Goal: Find specific page/section: Find specific page/section

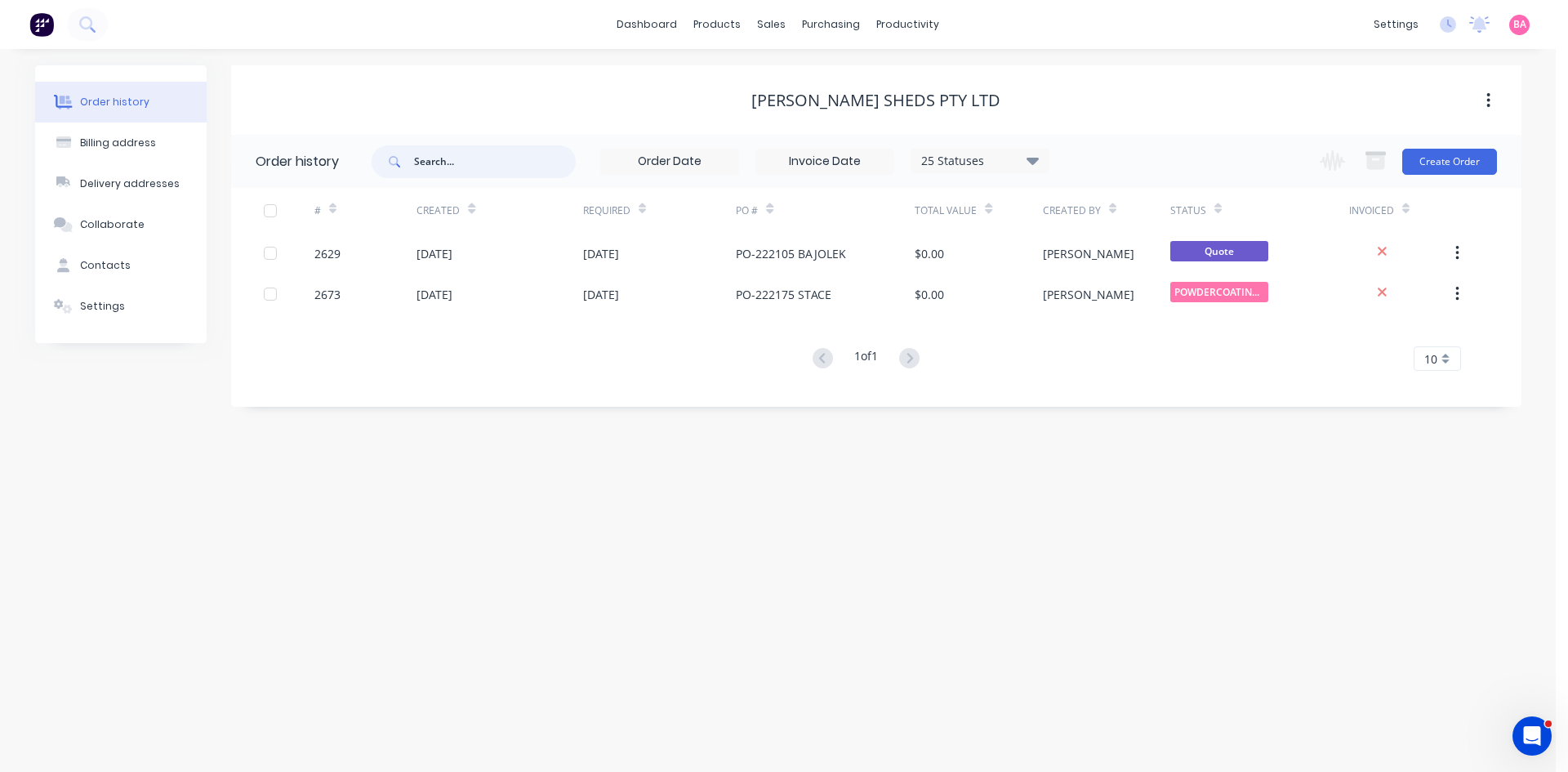
click at [472, 159] on input "text" at bounding box center [494, 161] width 162 height 32
type input "ELECTRO"
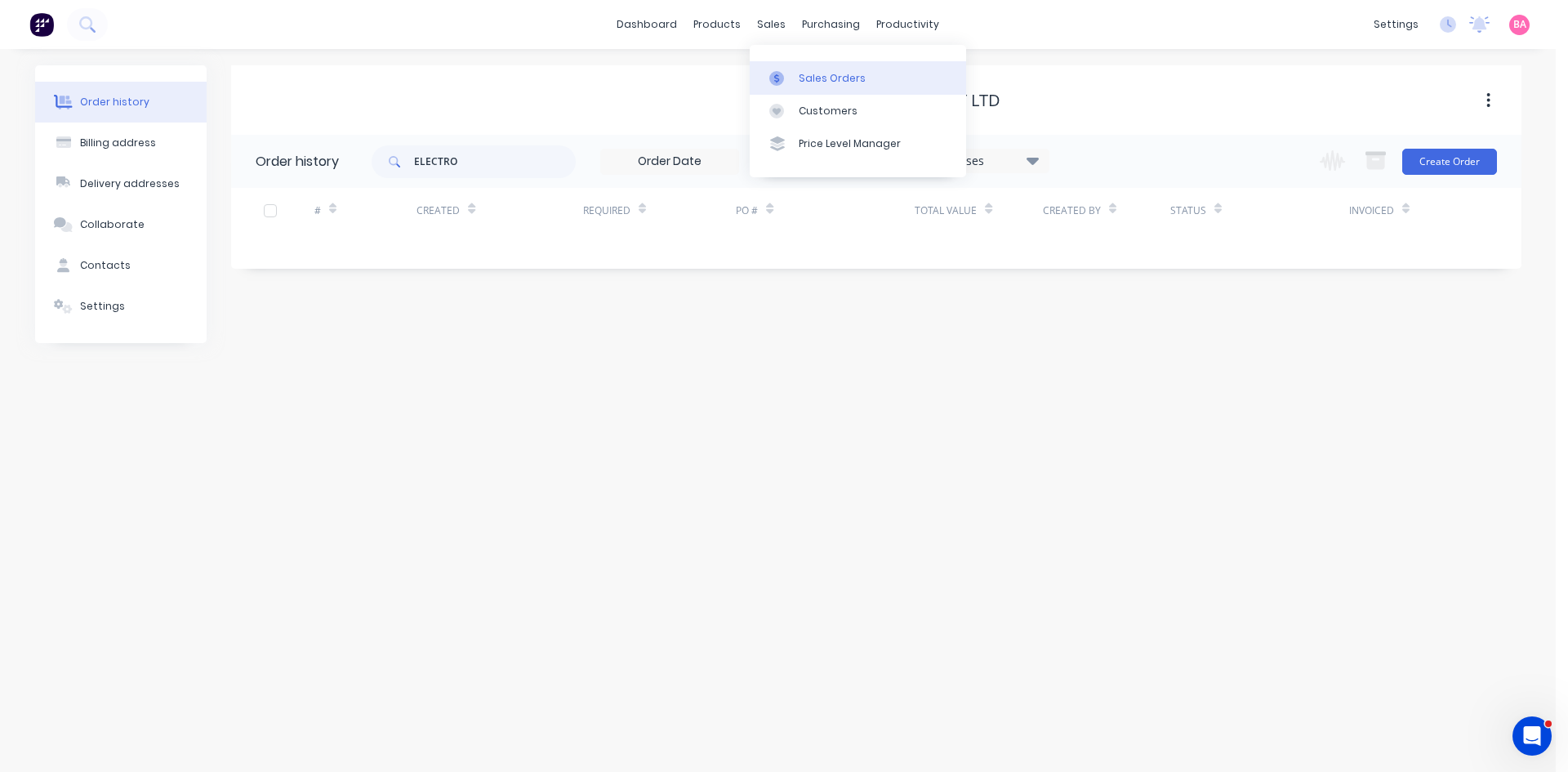
click at [810, 67] on link "Sales Orders" at bounding box center [858, 77] width 217 height 32
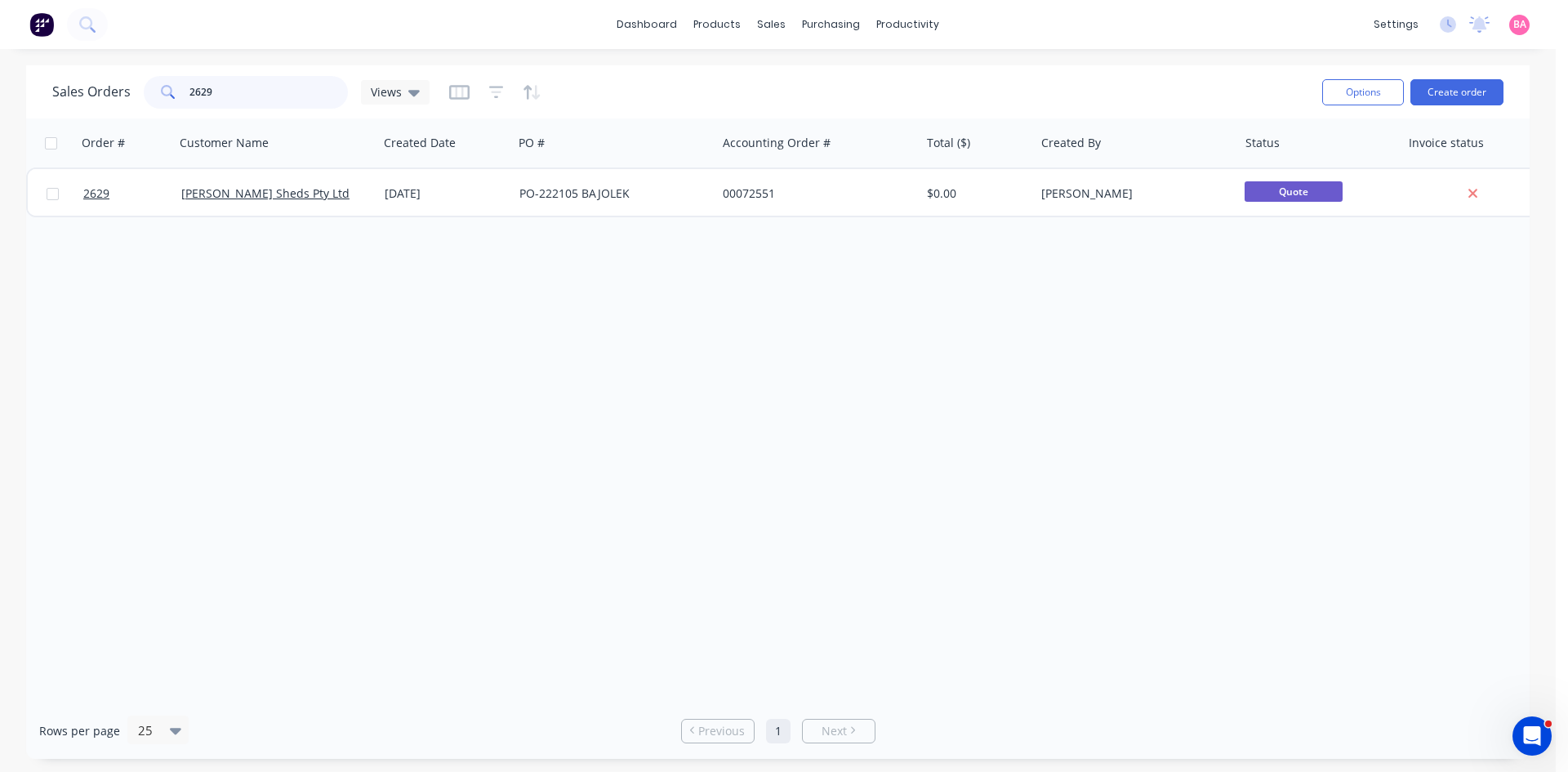
drag, startPoint x: 215, startPoint y: 87, endPoint x: 145, endPoint y: 89, distance: 70.0
click at [145, 89] on div "2629" at bounding box center [245, 92] width 204 height 32
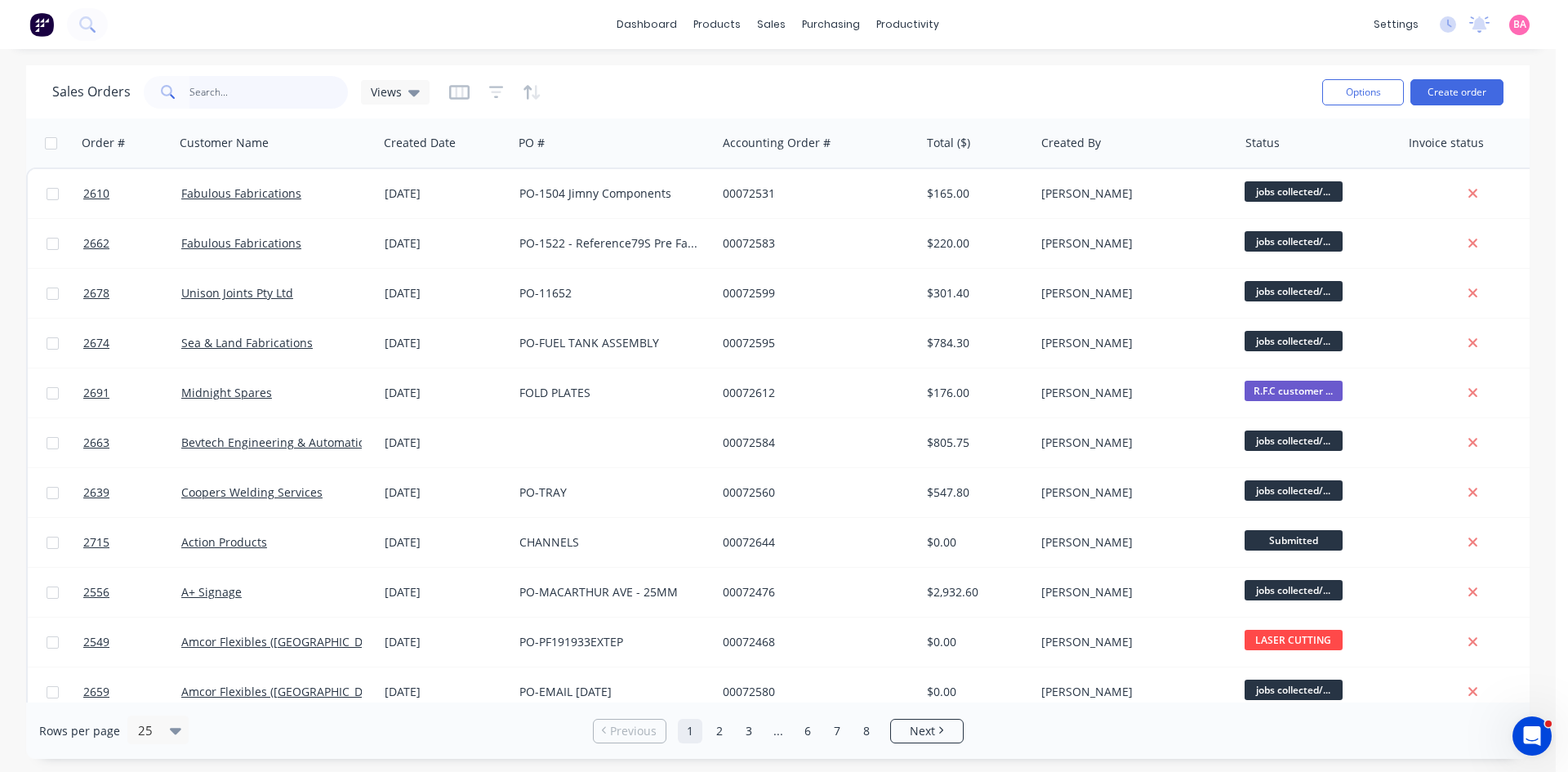
click at [245, 88] on input "text" at bounding box center [270, 92] width 159 height 32
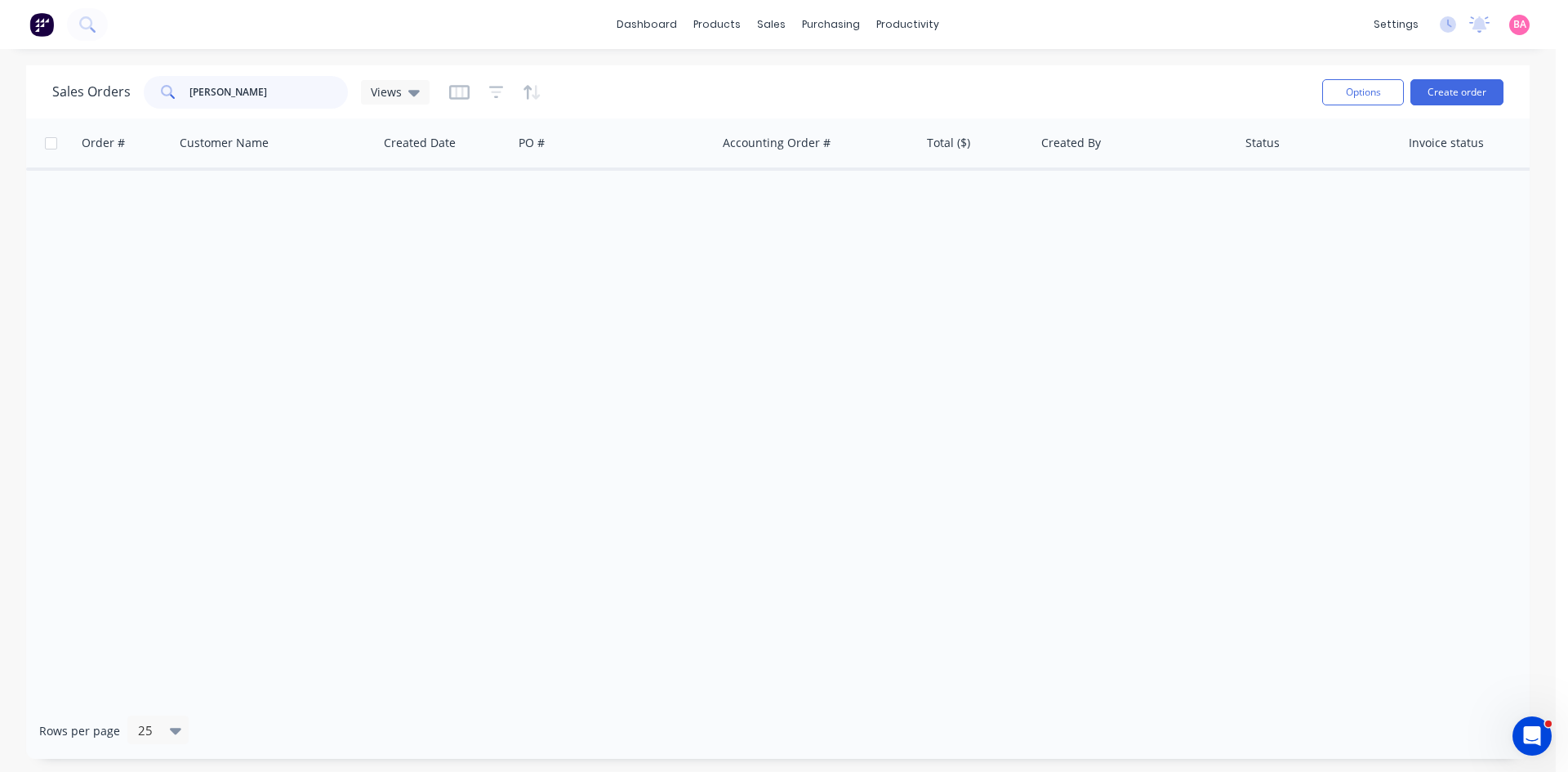
drag, startPoint x: 245, startPoint y: 89, endPoint x: -13, endPoint y: 84, distance: 258.0
click at [0, 84] on html "dashboard products sales purchasing productivity dashboard products Product Cat…" at bounding box center [784, 386] width 1568 height 772
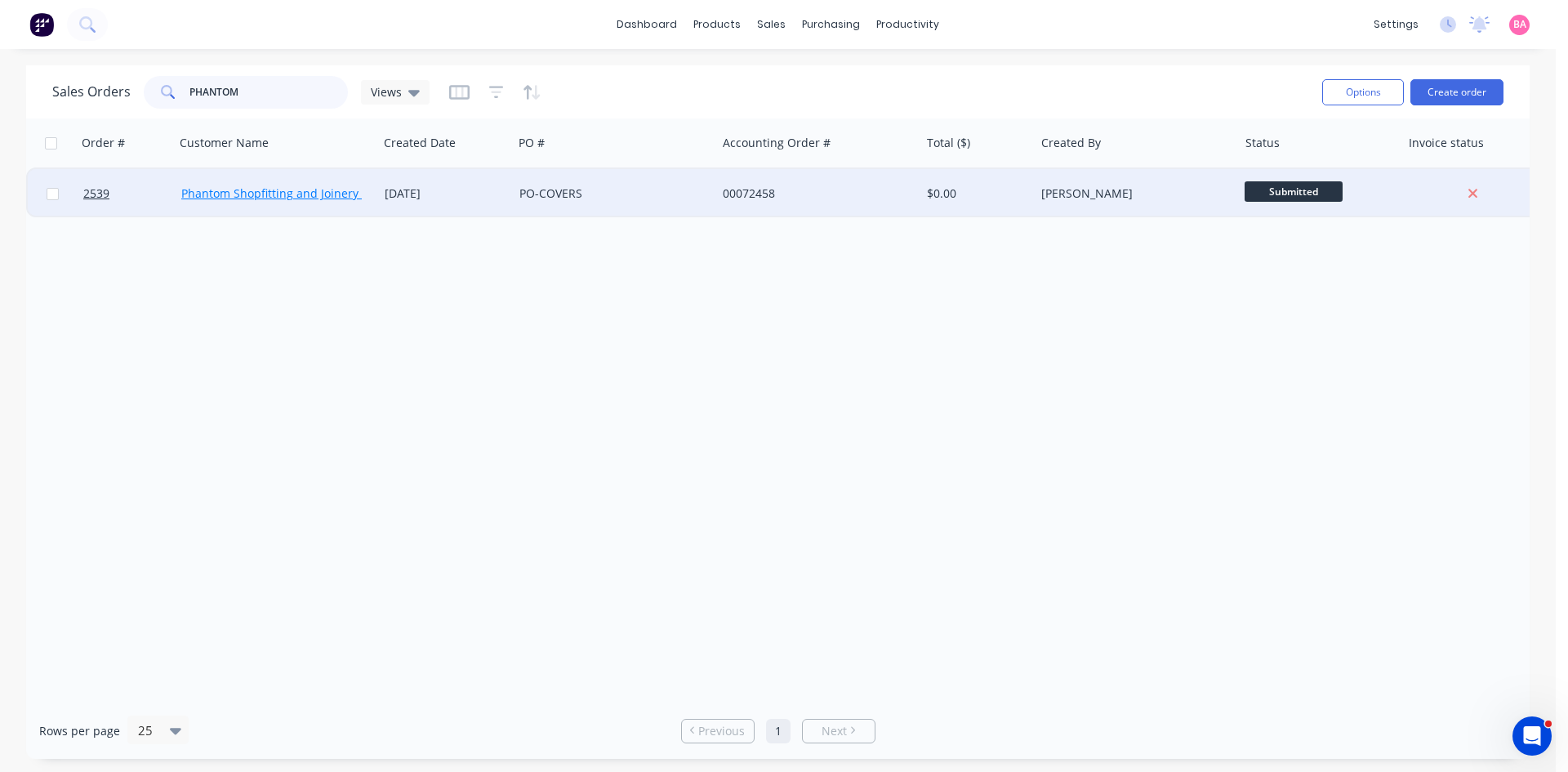
type input "PHANTOM"
click at [272, 188] on link "Phantom Shopfitting and Joinery Pty Ltd" at bounding box center [289, 193] width 218 height 15
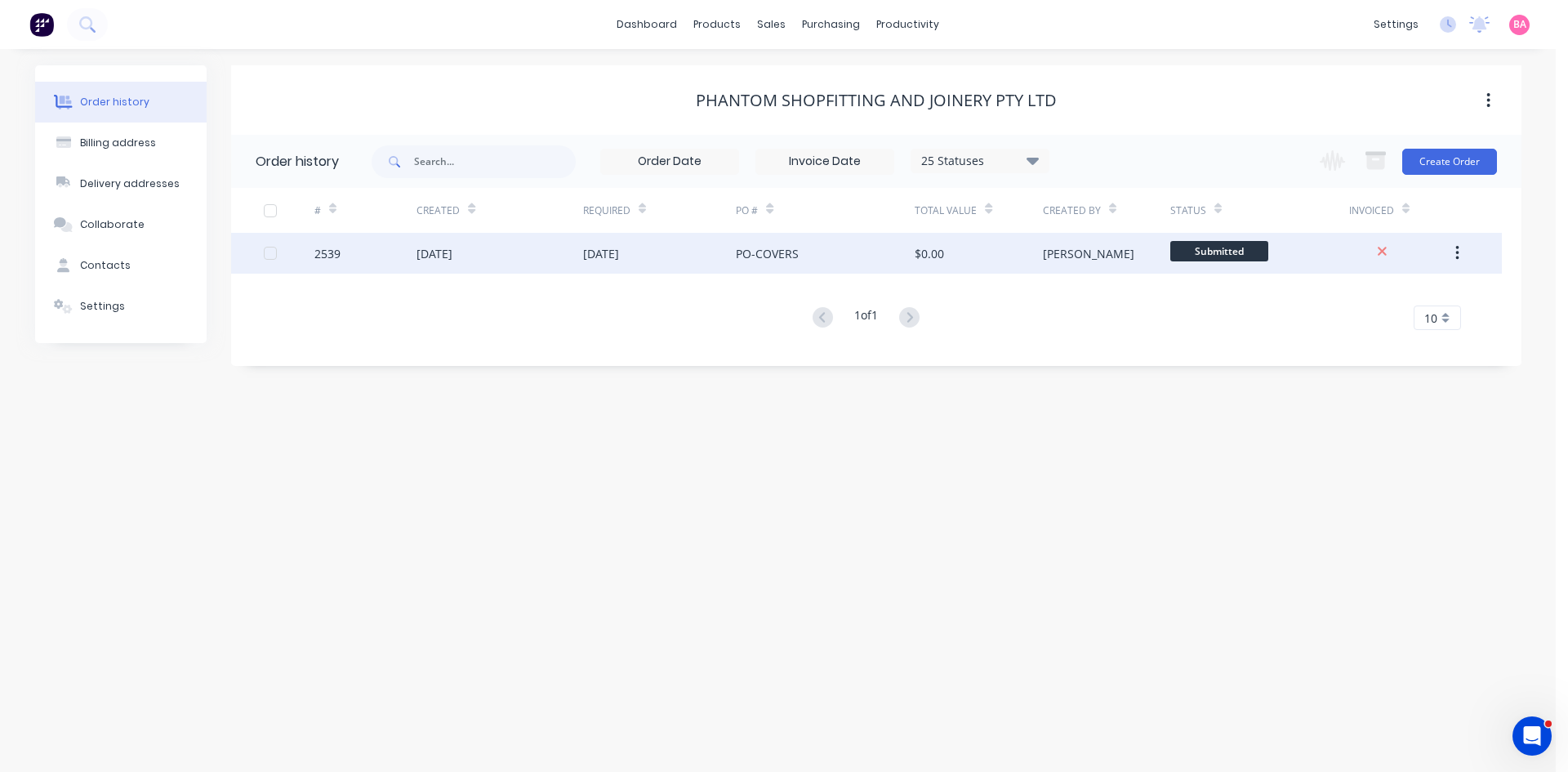
click at [452, 257] on div "[DATE]" at bounding box center [434, 253] width 36 height 17
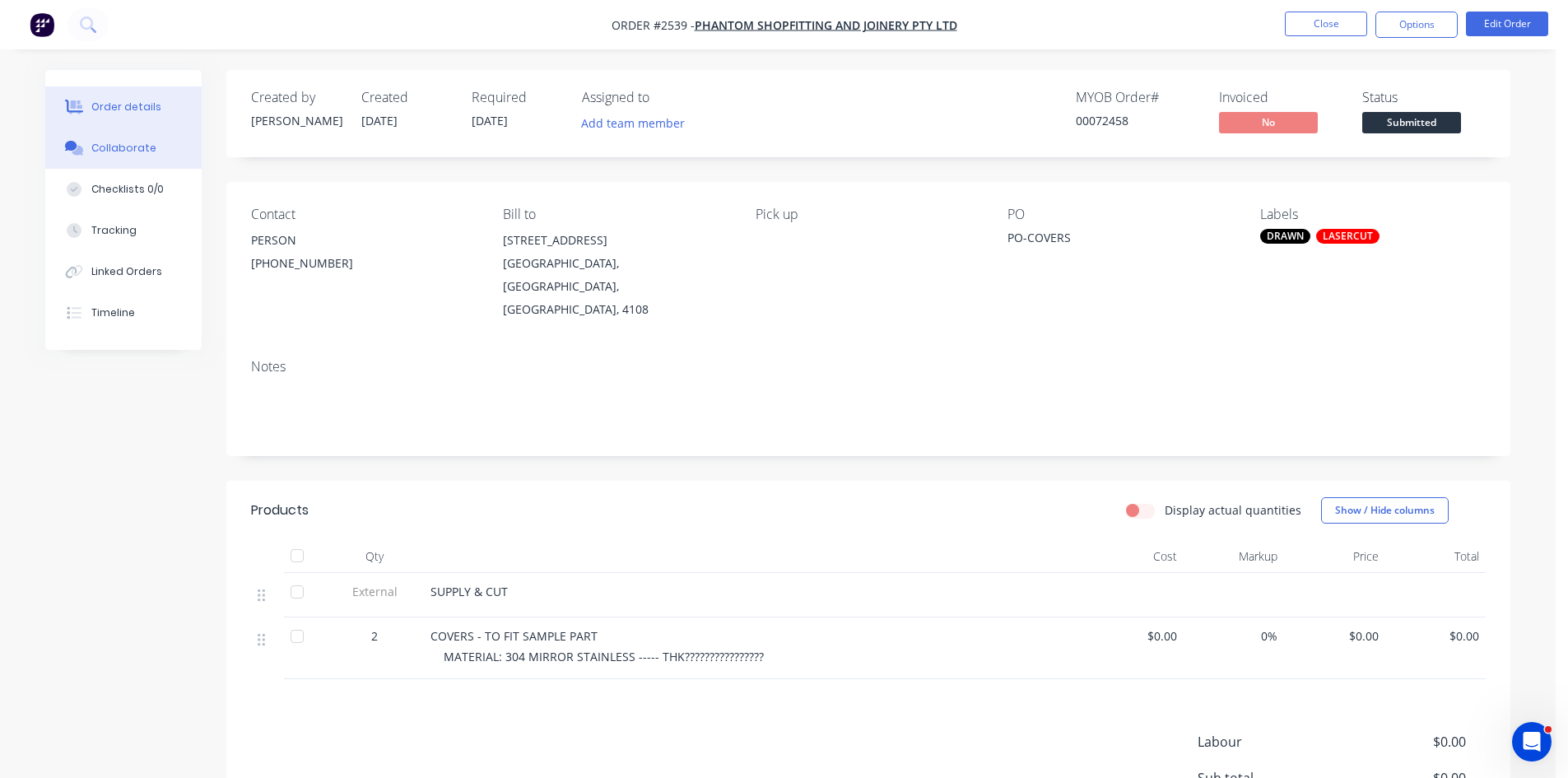
click at [132, 148] on div "Collaborate" at bounding box center [124, 148] width 65 height 14
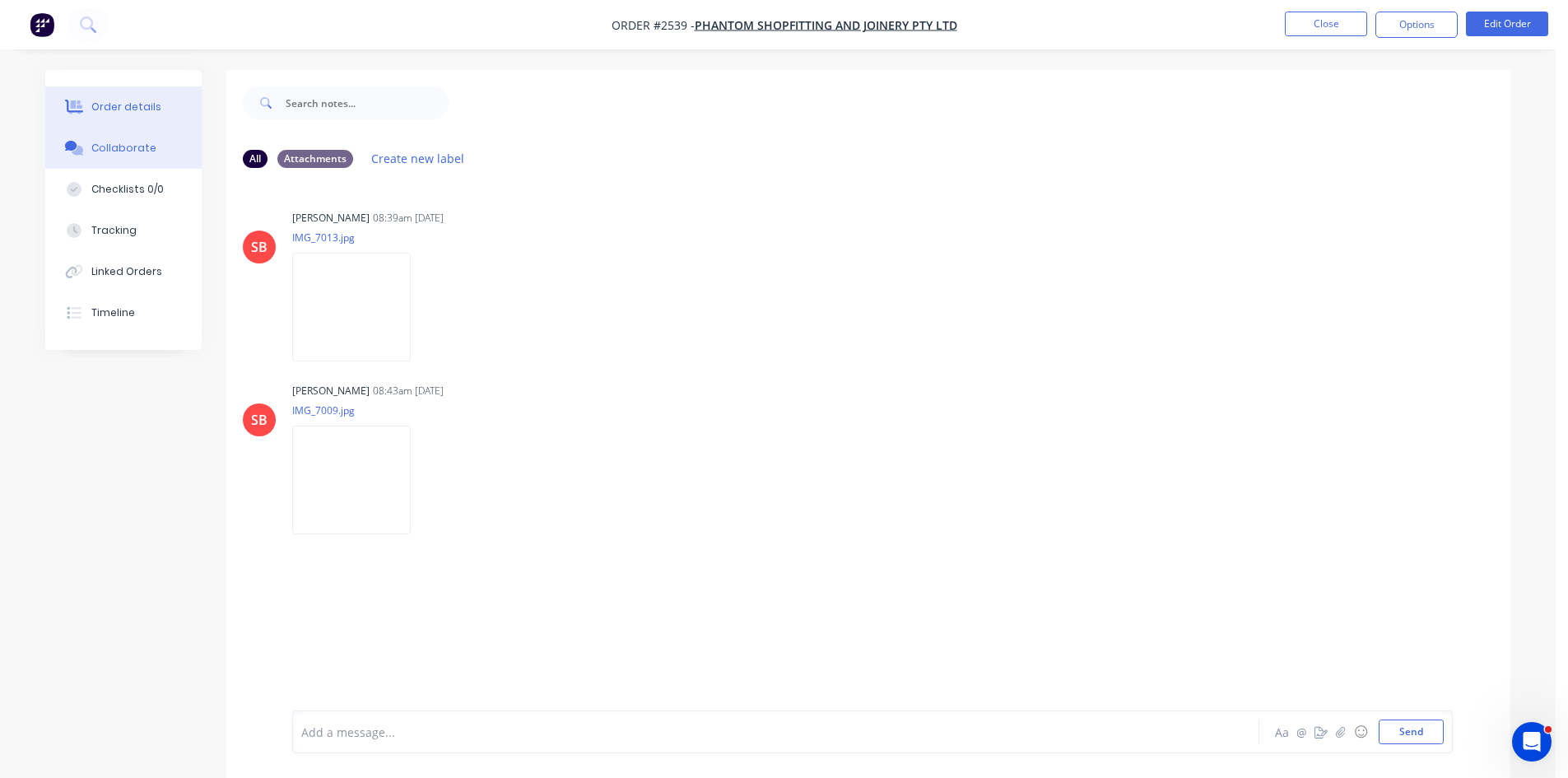
click at [111, 105] on div "Order details" at bounding box center [125, 107] width 70 height 14
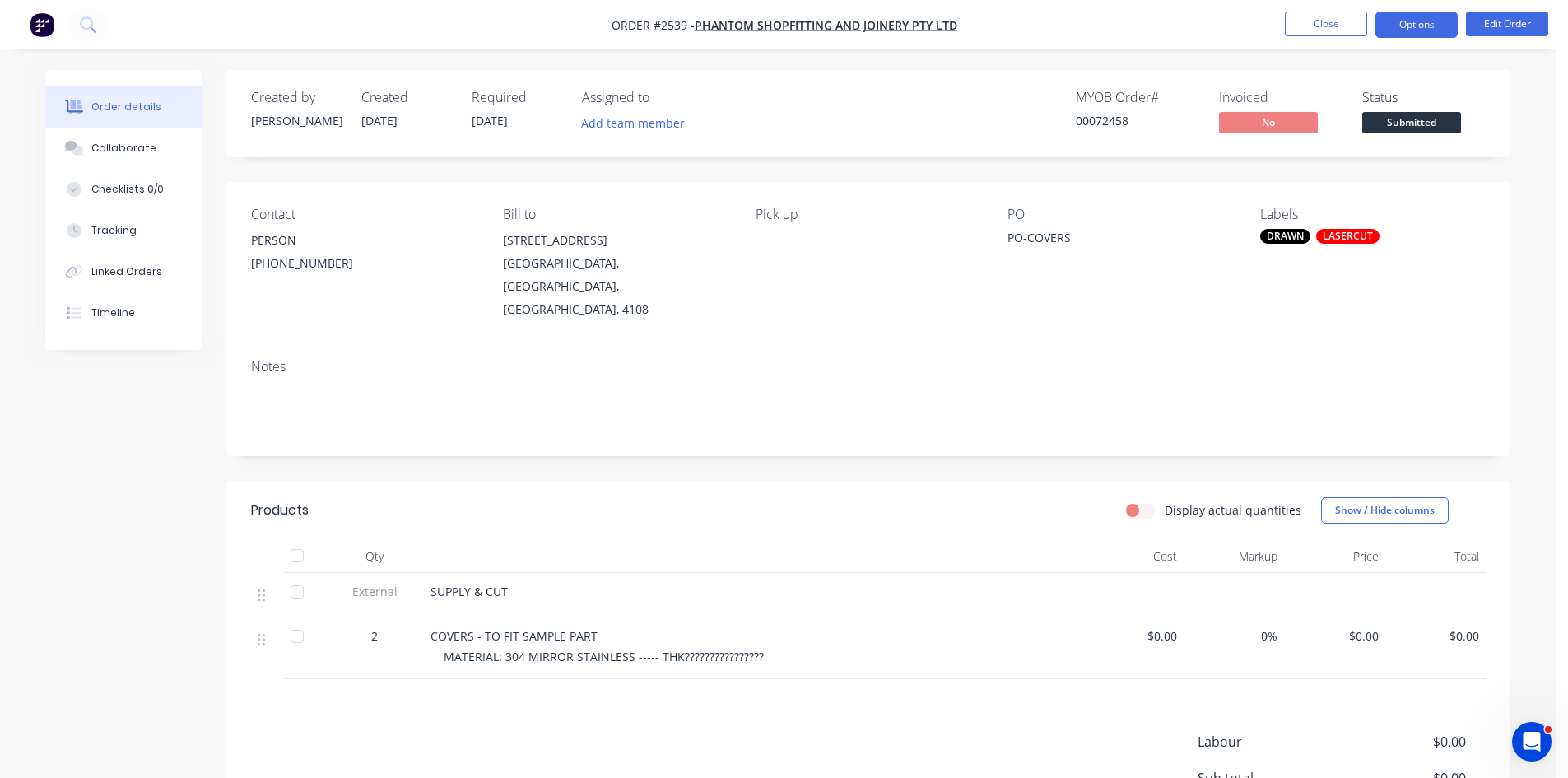
click at [1405, 23] on button "Options" at bounding box center [1416, 24] width 82 height 26
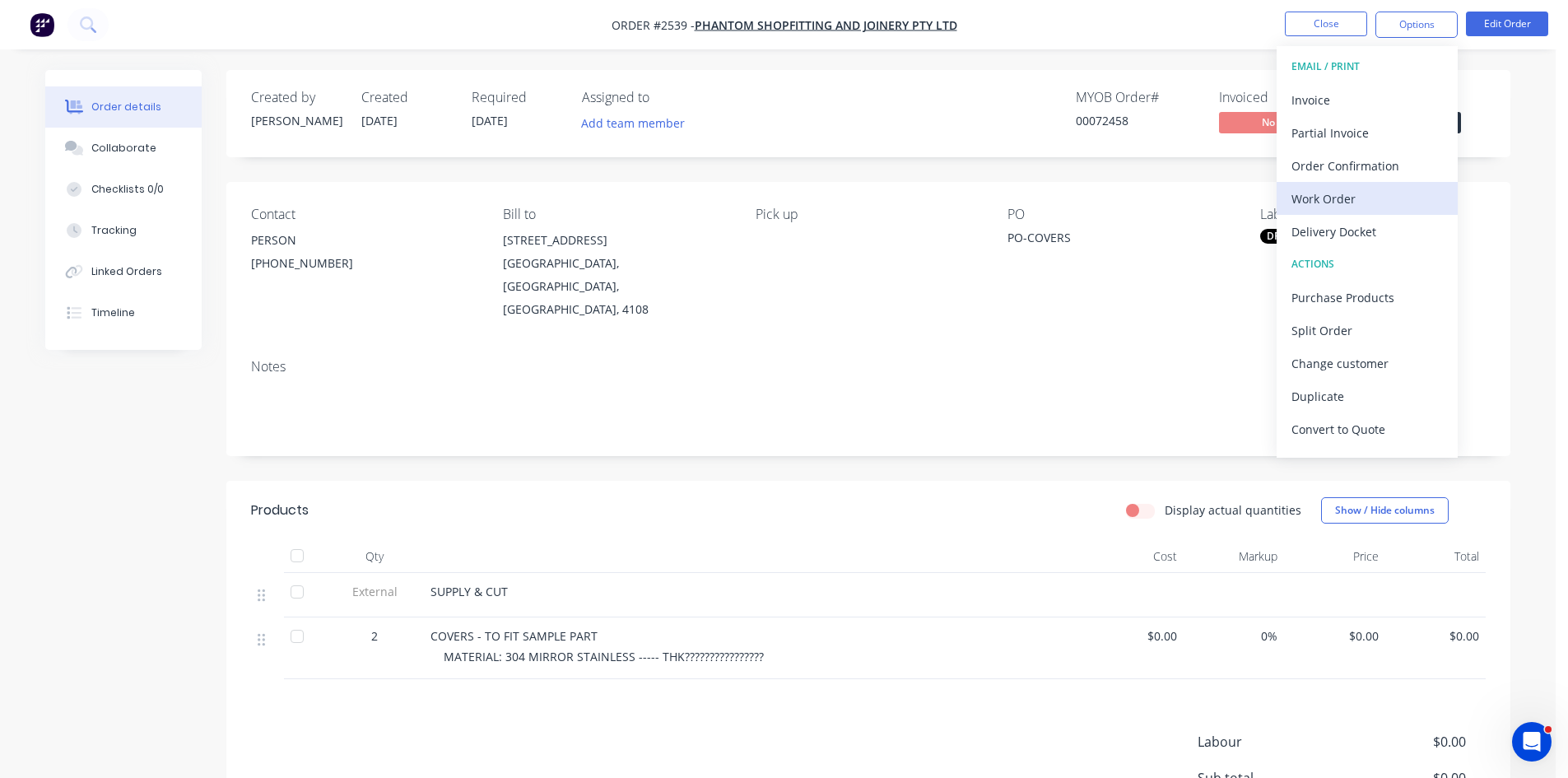
click at [1331, 200] on div "Work Order" at bounding box center [1368, 199] width 152 height 23
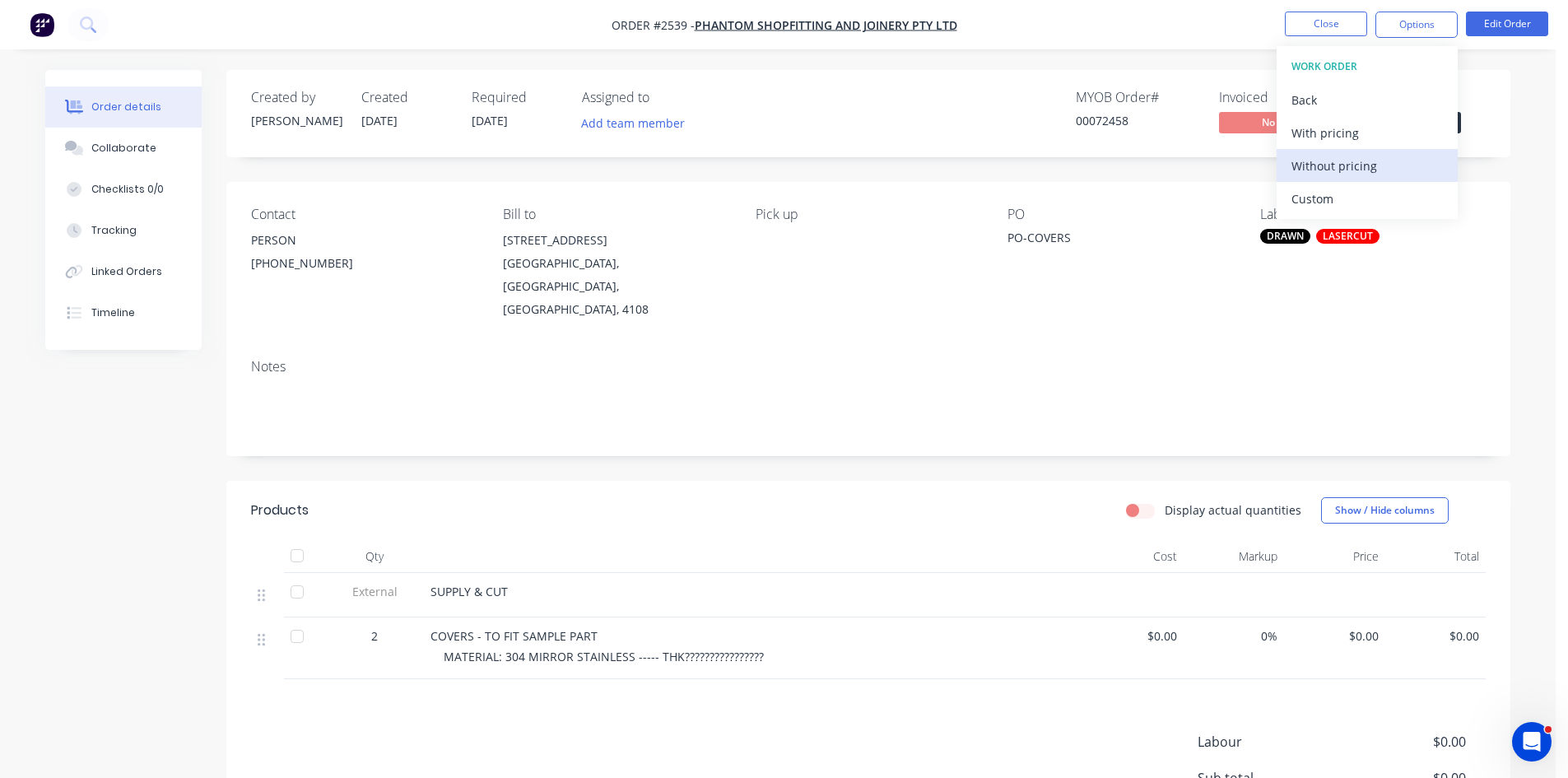
click at [1352, 162] on div "Without pricing" at bounding box center [1368, 165] width 152 height 23
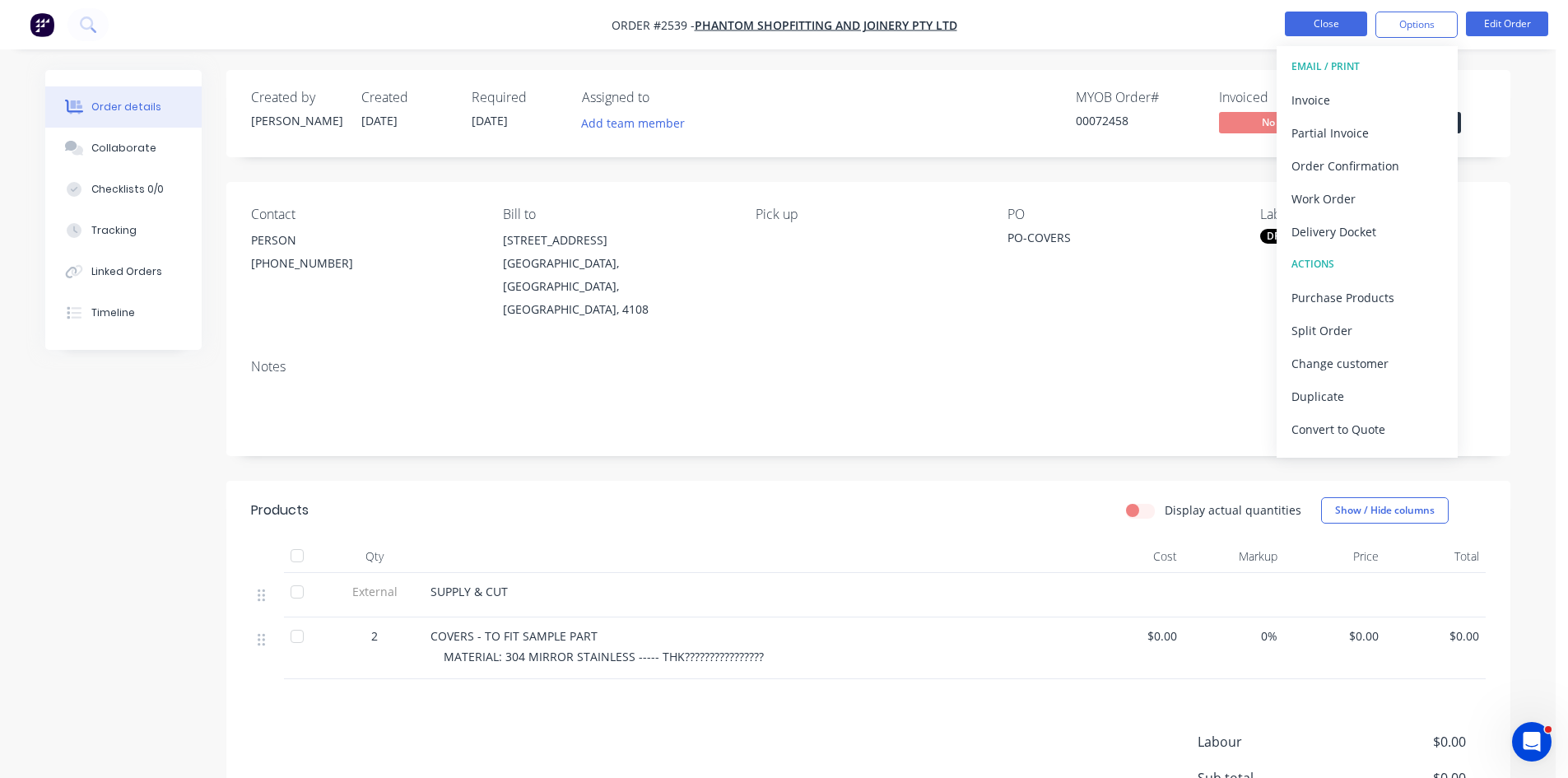
click at [1322, 15] on button "Close" at bounding box center [1325, 23] width 82 height 24
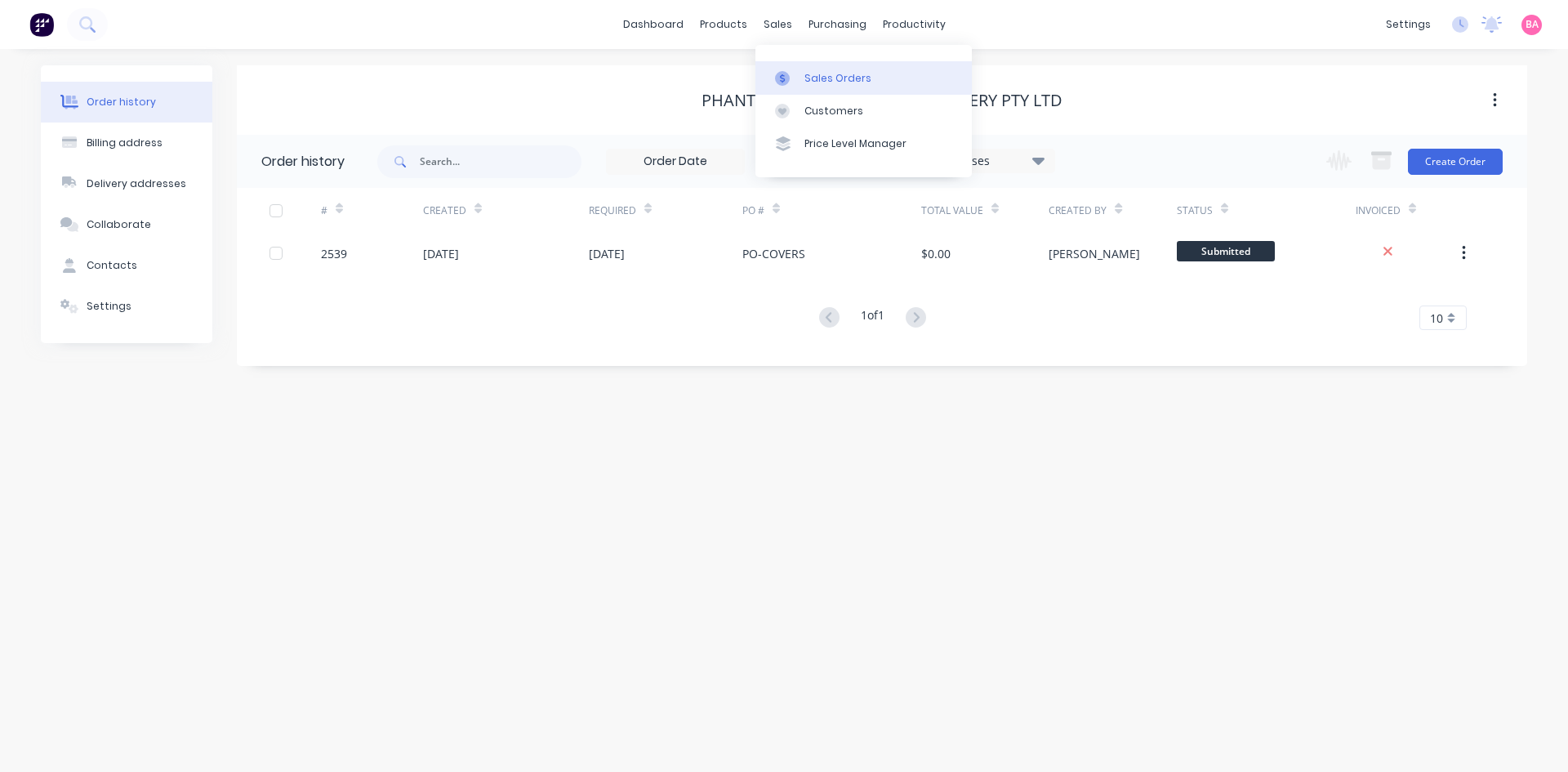
click at [791, 75] on div at bounding box center [786, 78] width 24 height 14
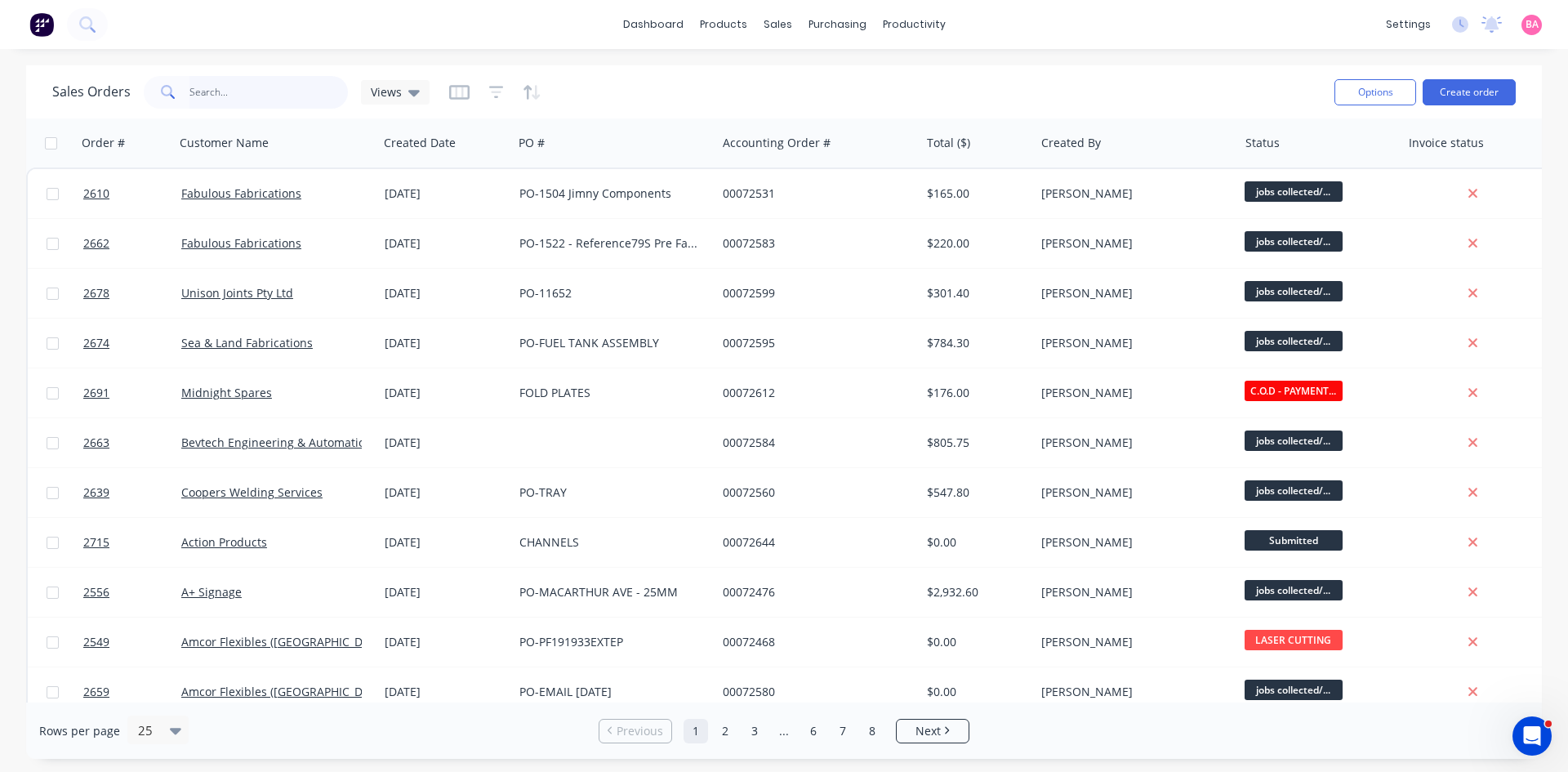
click at [233, 82] on input "text" at bounding box center [270, 92] width 159 height 32
type input "ELECTROCUT"
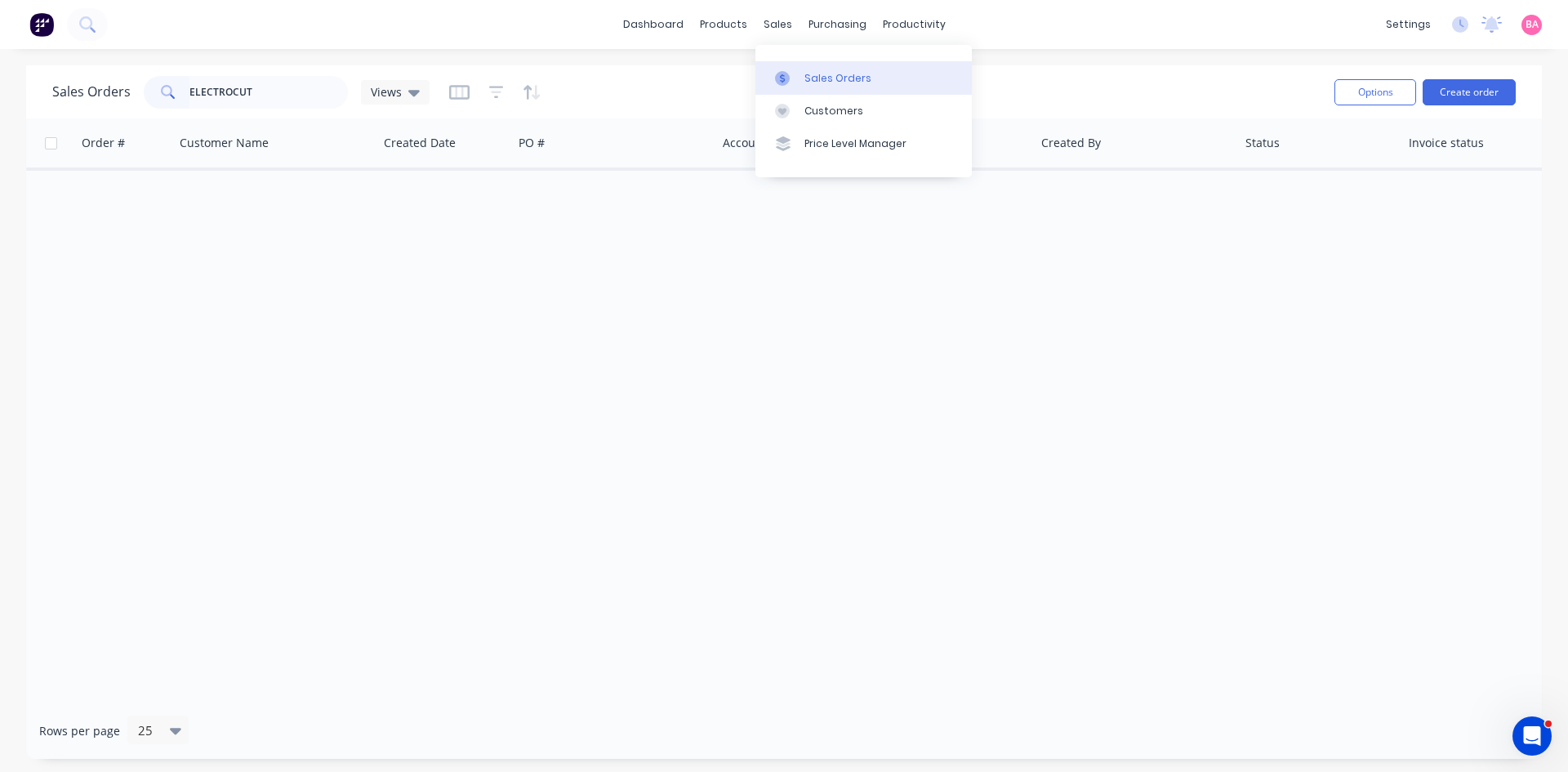
click at [836, 74] on div "Sales Orders" at bounding box center [837, 78] width 67 height 14
click at [498, 95] on icon "button" at bounding box center [496, 92] width 14 height 16
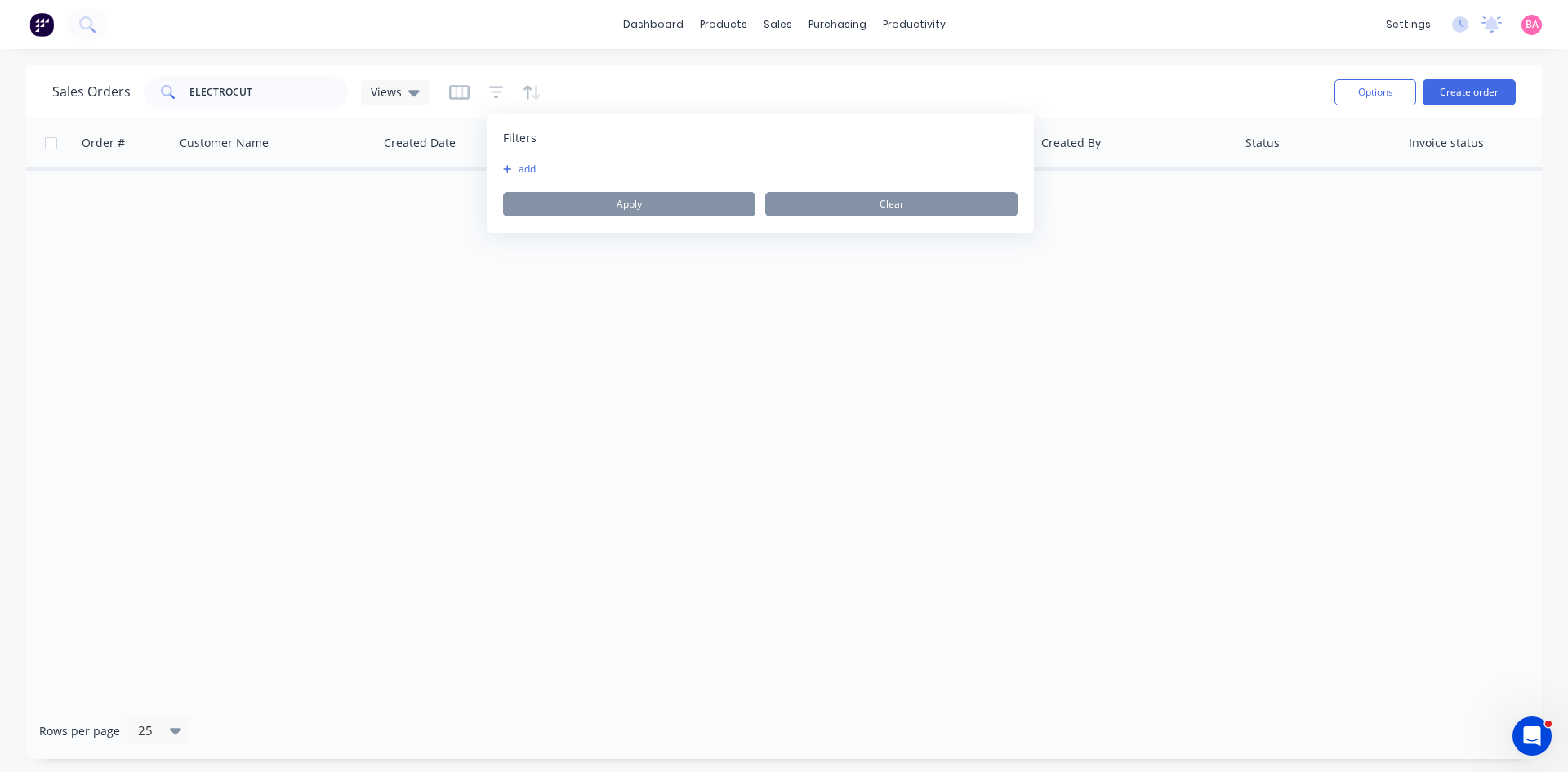
click at [512, 173] on button "add" at bounding box center [524, 168] width 41 height 13
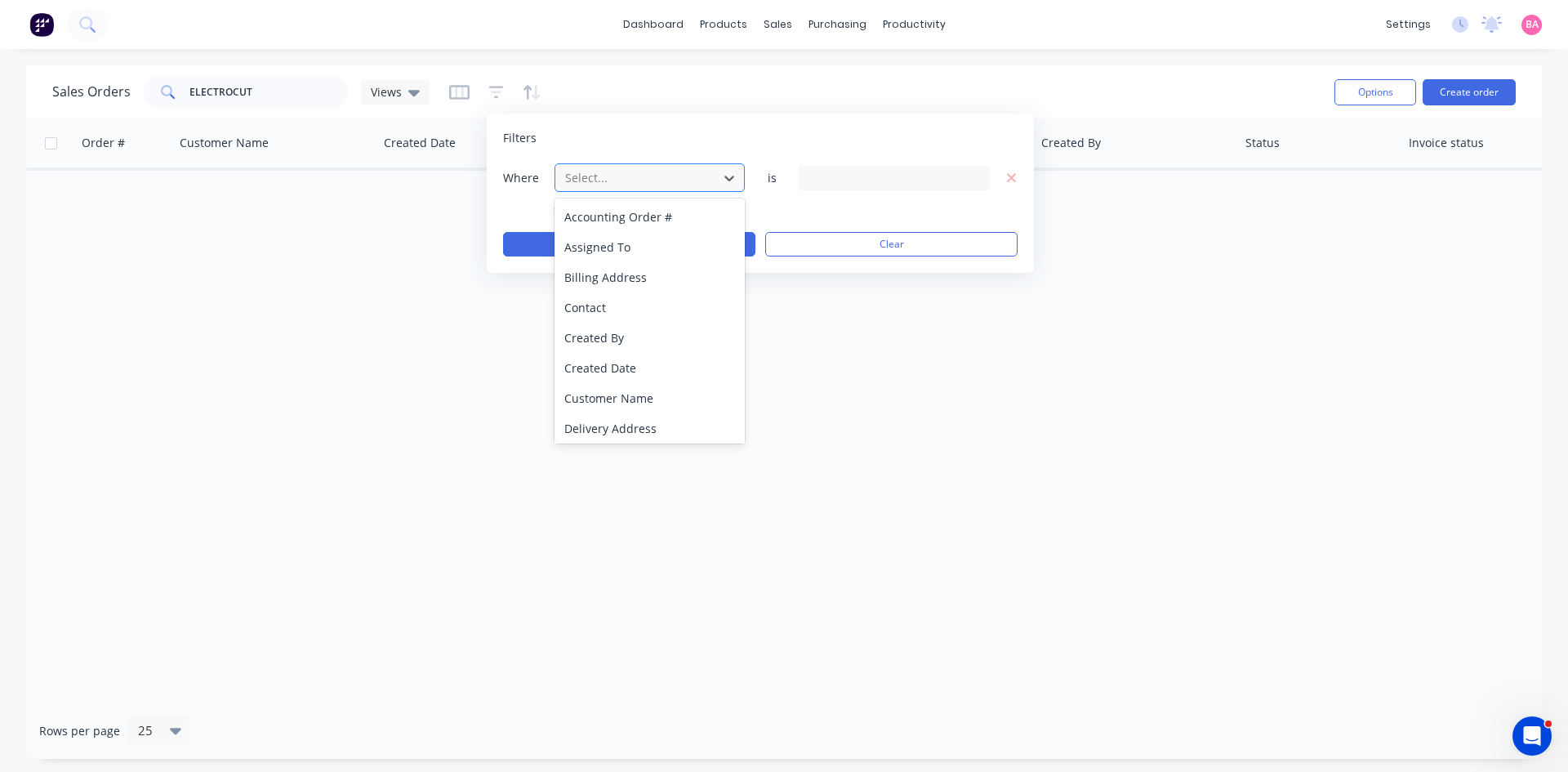
click at [655, 177] on div at bounding box center [636, 177] width 146 height 21
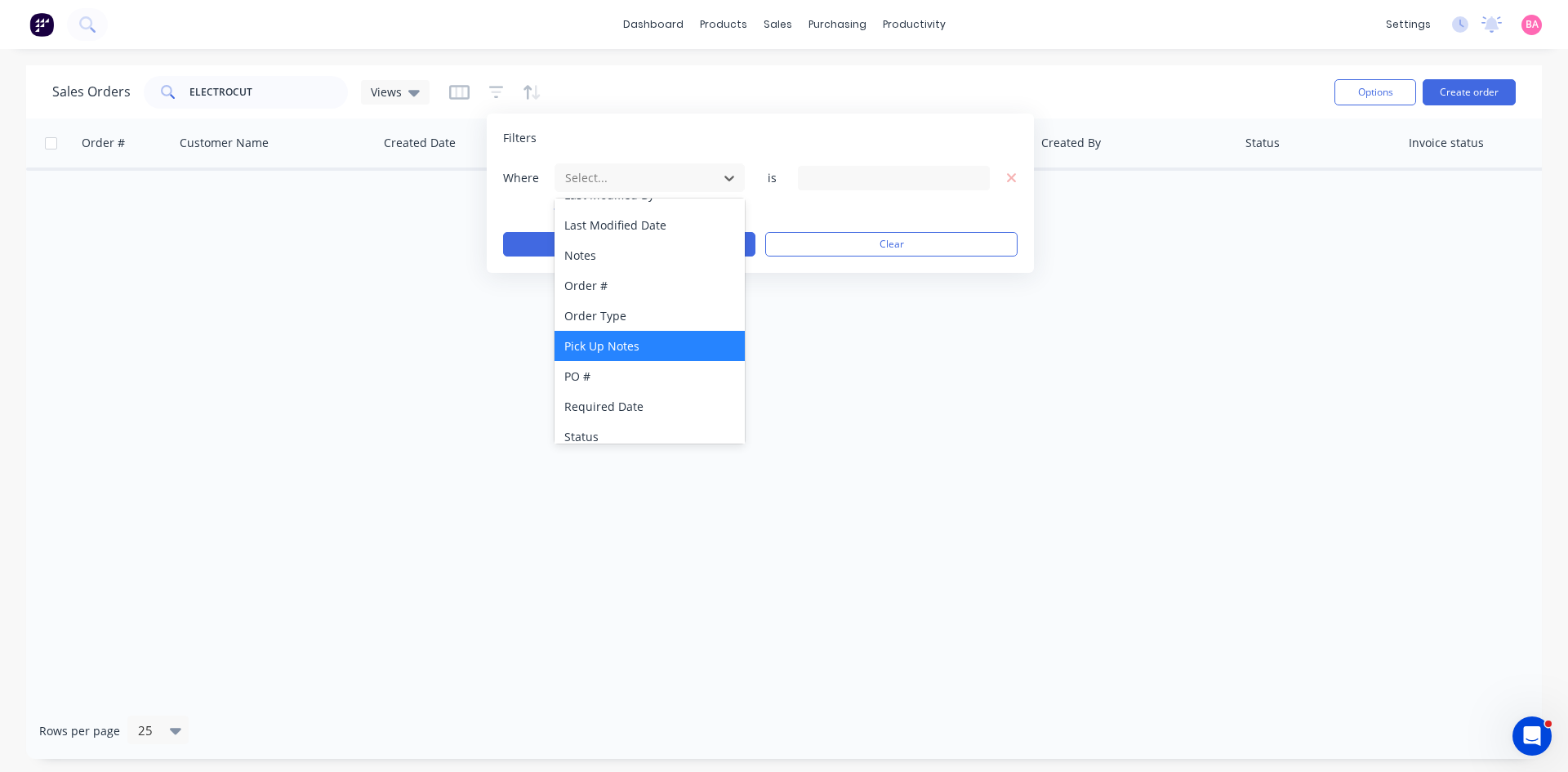
scroll to position [426, 0]
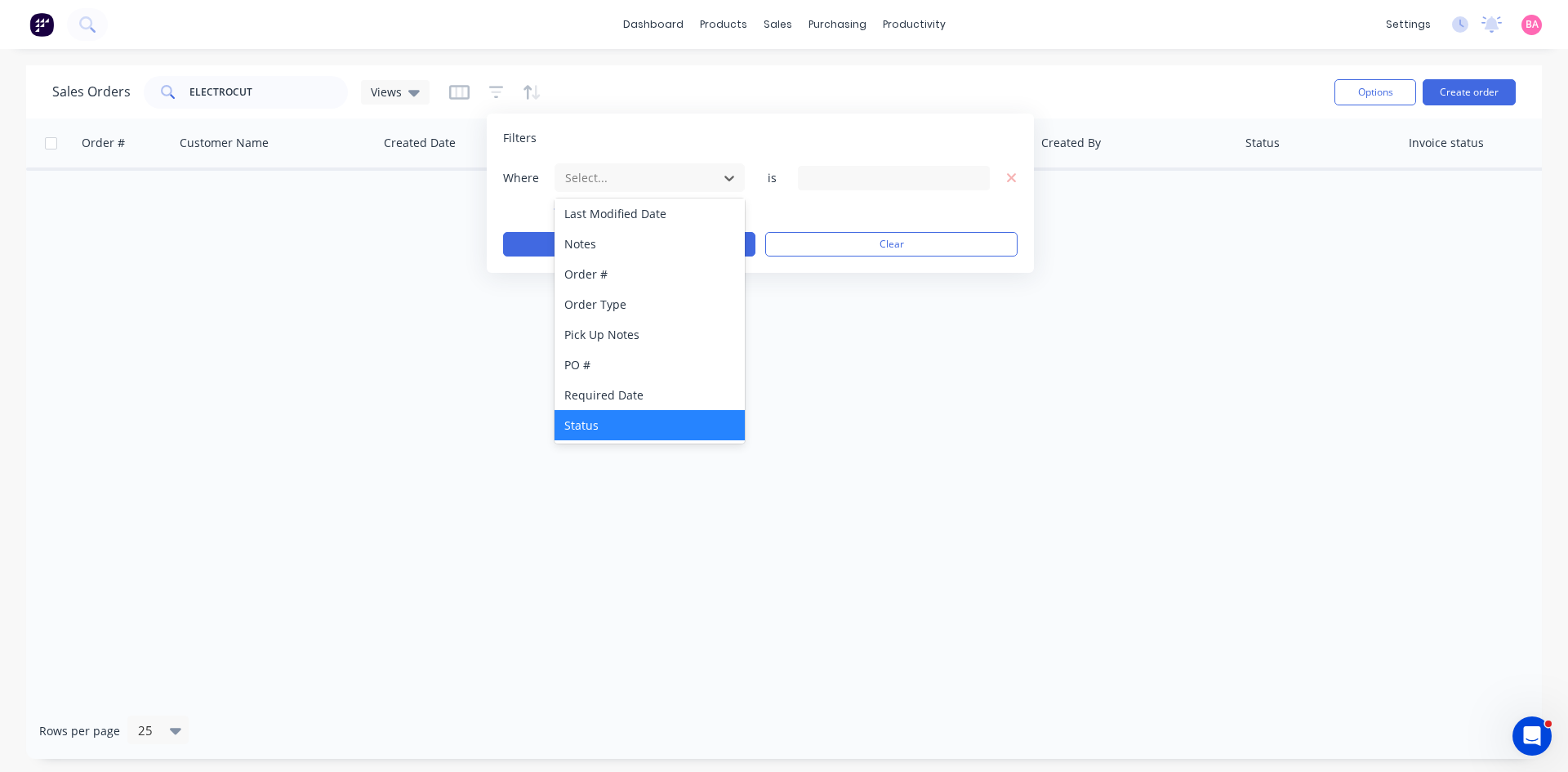
click at [599, 426] on div "Status" at bounding box center [649, 425] width 190 height 30
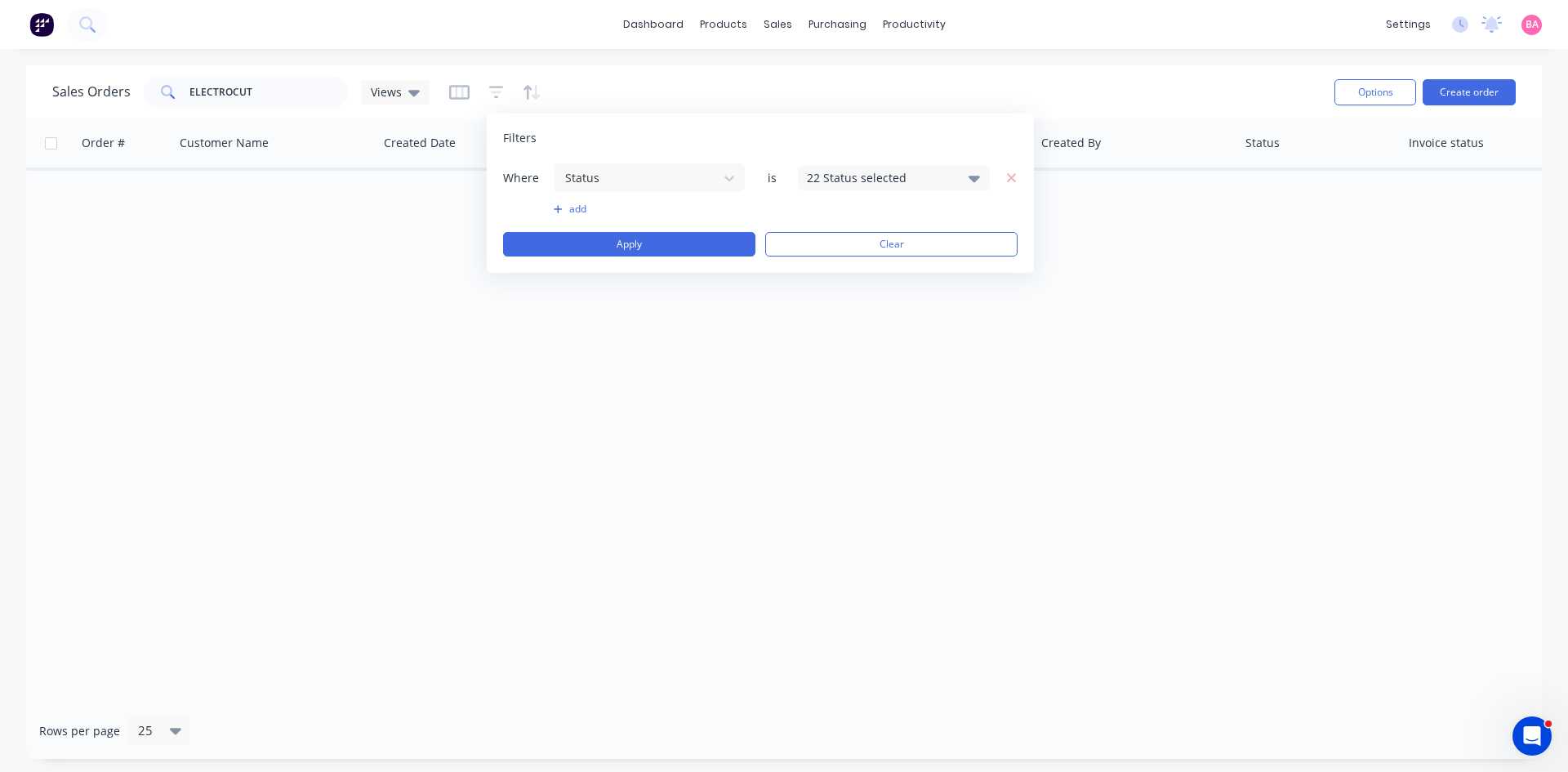
click at [981, 174] on div "22 Status selected" at bounding box center [894, 177] width 192 height 24
click at [844, 270] on button "All" at bounding box center [940, 268] width 286 height 32
click at [624, 241] on button "Apply" at bounding box center [630, 244] width 253 height 24
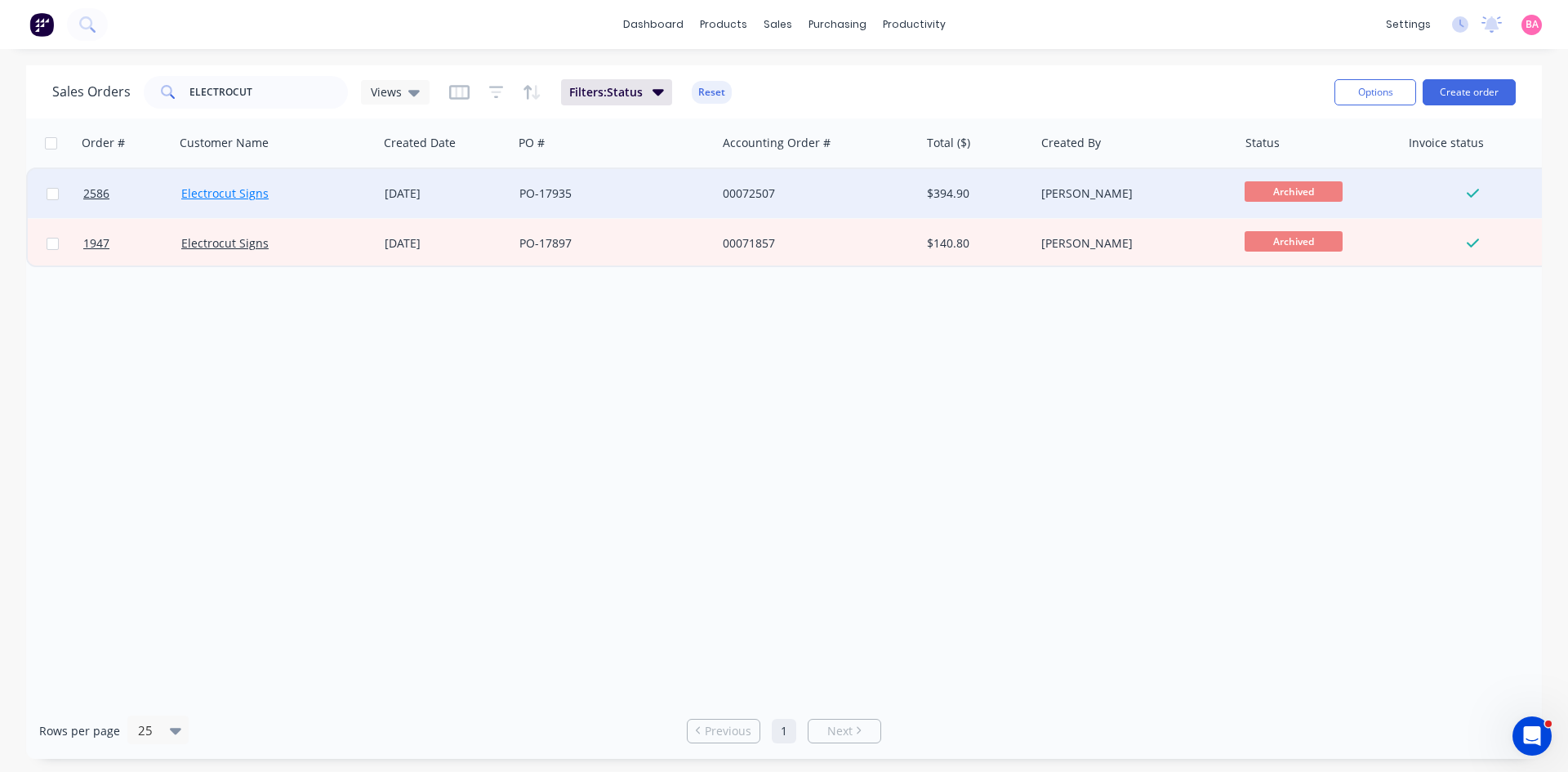
click at [218, 189] on link "Electrocut Signs" at bounding box center [225, 193] width 88 height 15
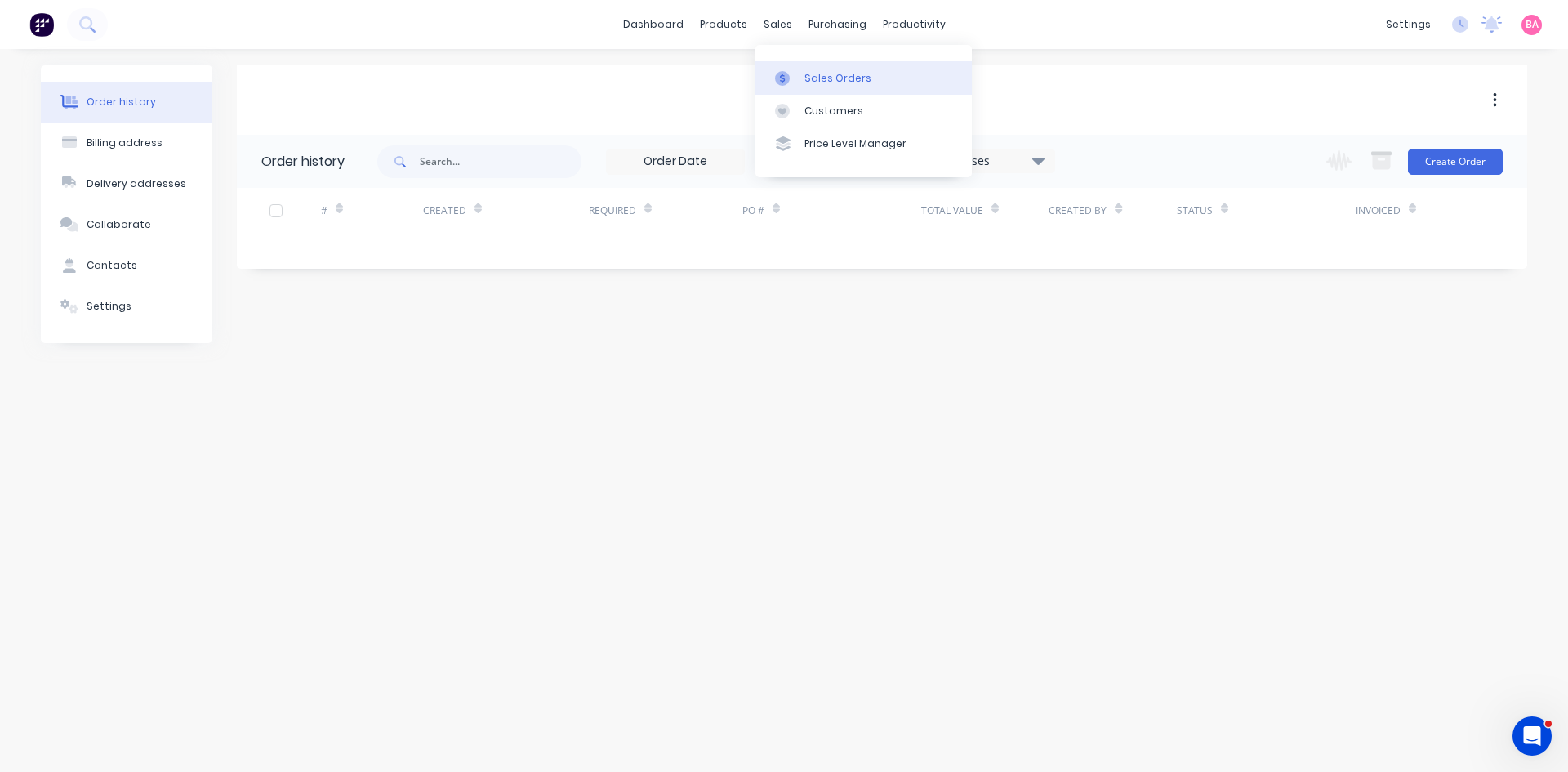
click at [835, 80] on div "Sales Orders" at bounding box center [837, 78] width 67 height 14
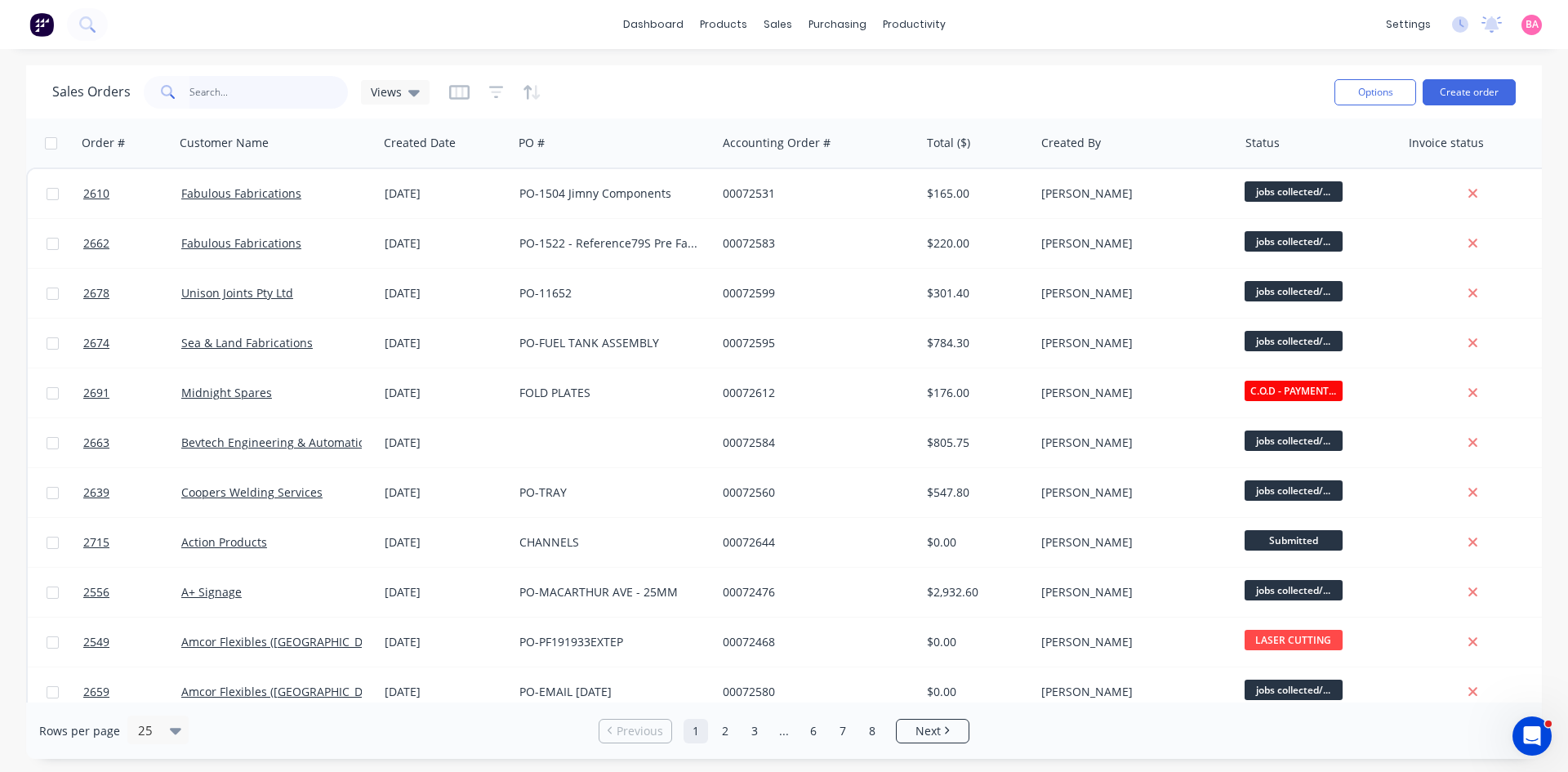
click at [221, 92] on input "text" at bounding box center [270, 92] width 159 height 32
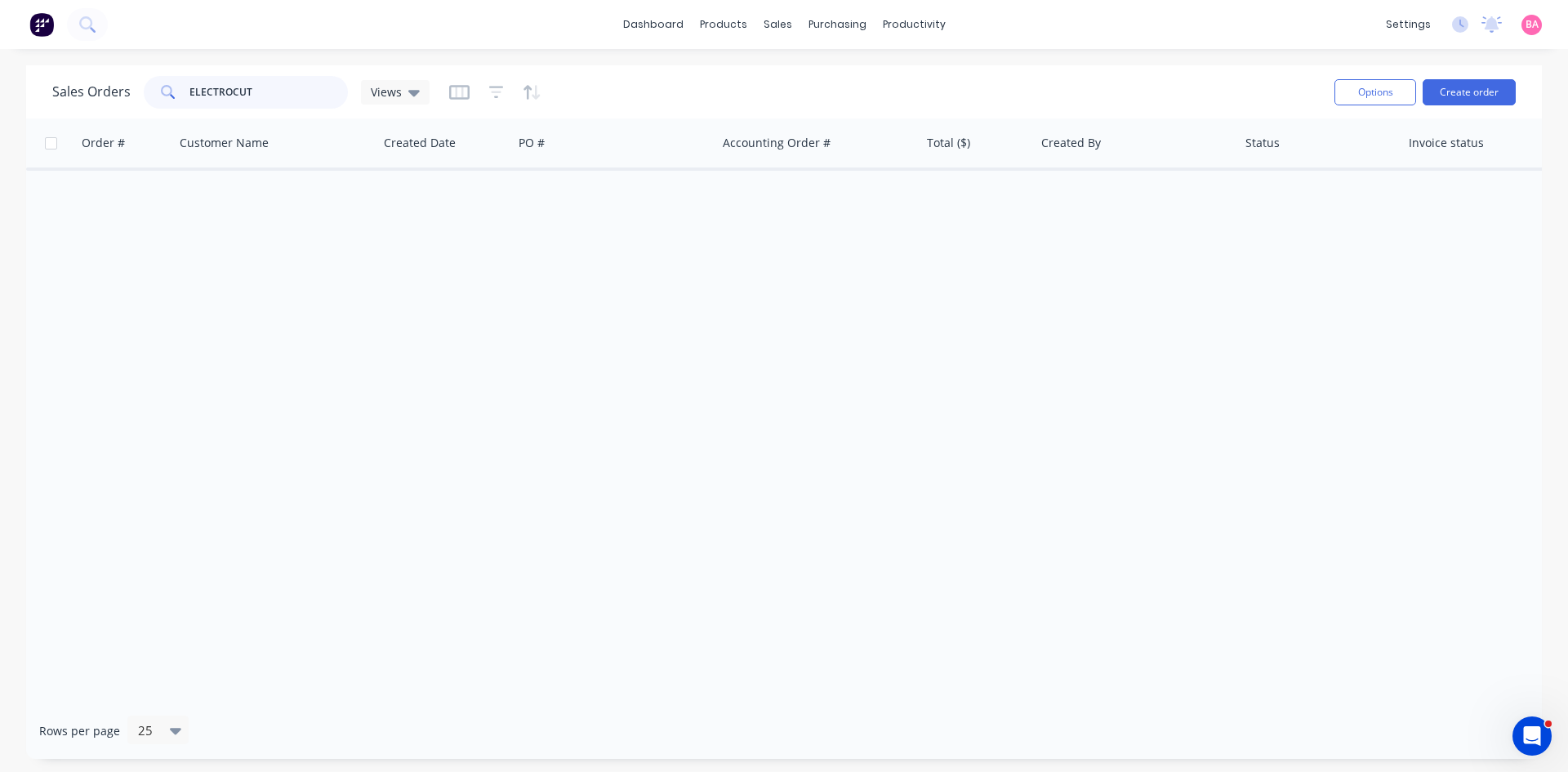
type input "ELECTROCUT"
click at [489, 88] on icon "button" at bounding box center [496, 92] width 14 height 13
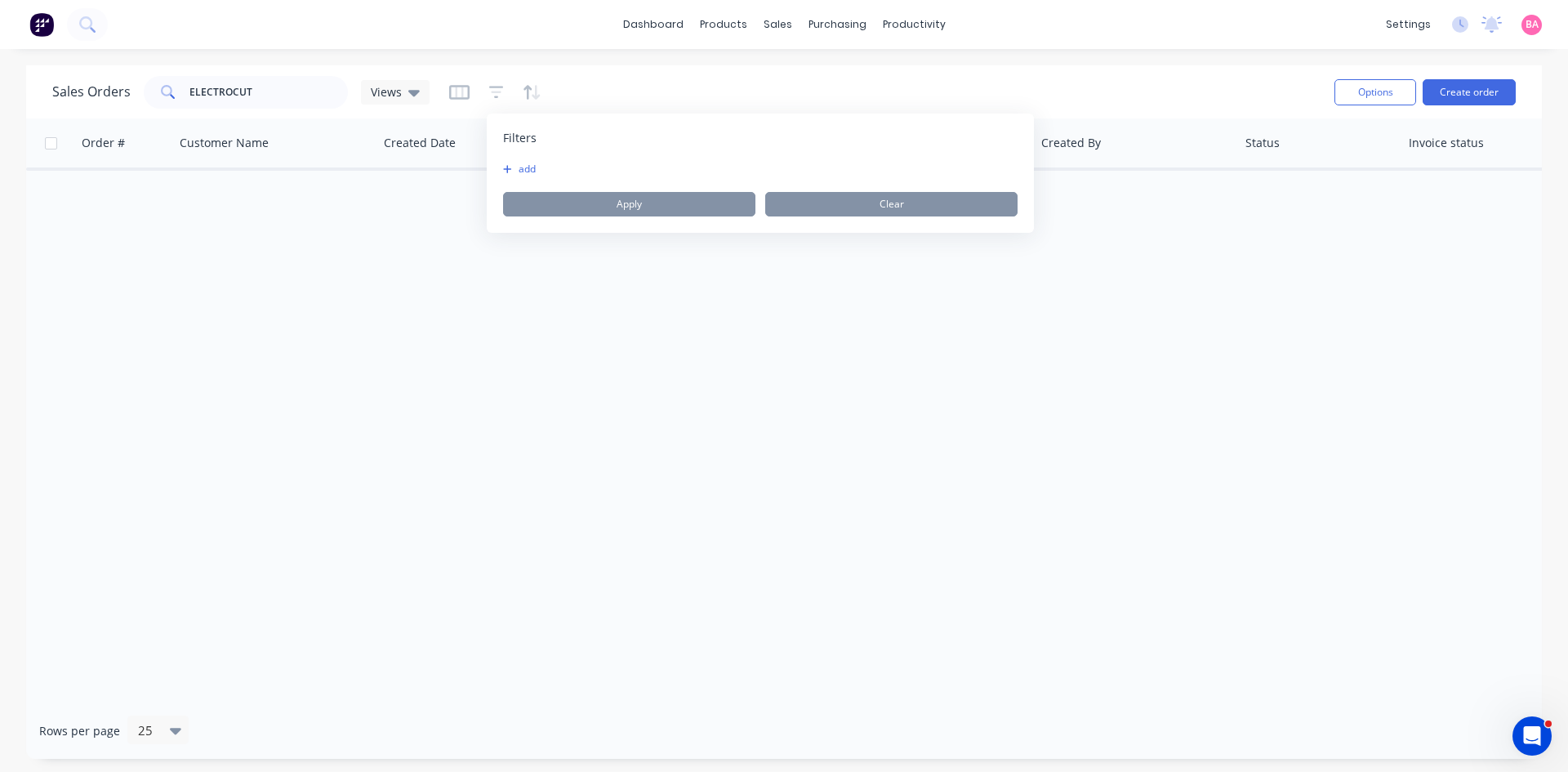
click at [513, 167] on button "add" at bounding box center [524, 168] width 41 height 13
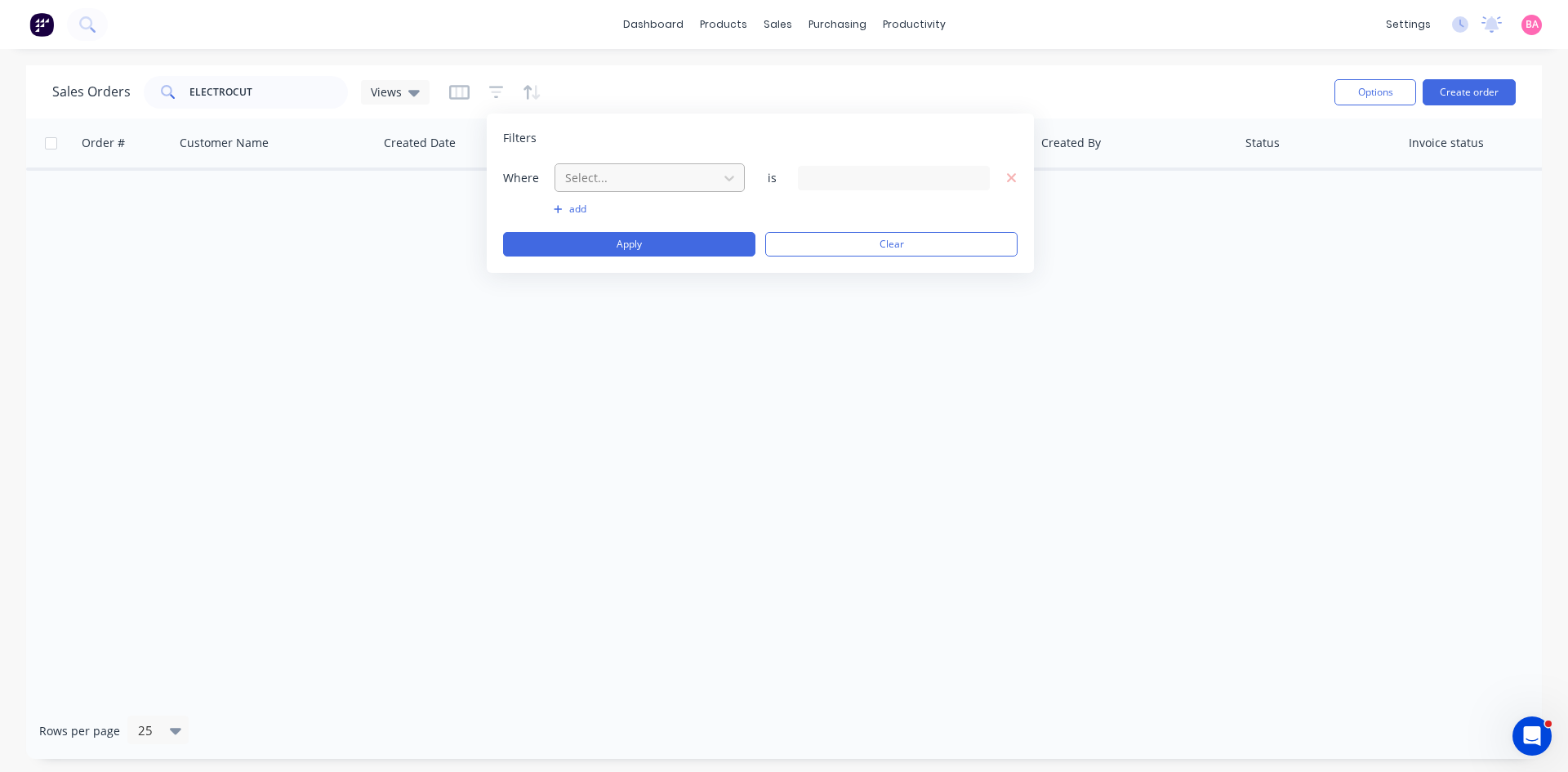
click at [704, 171] on div at bounding box center [636, 177] width 146 height 21
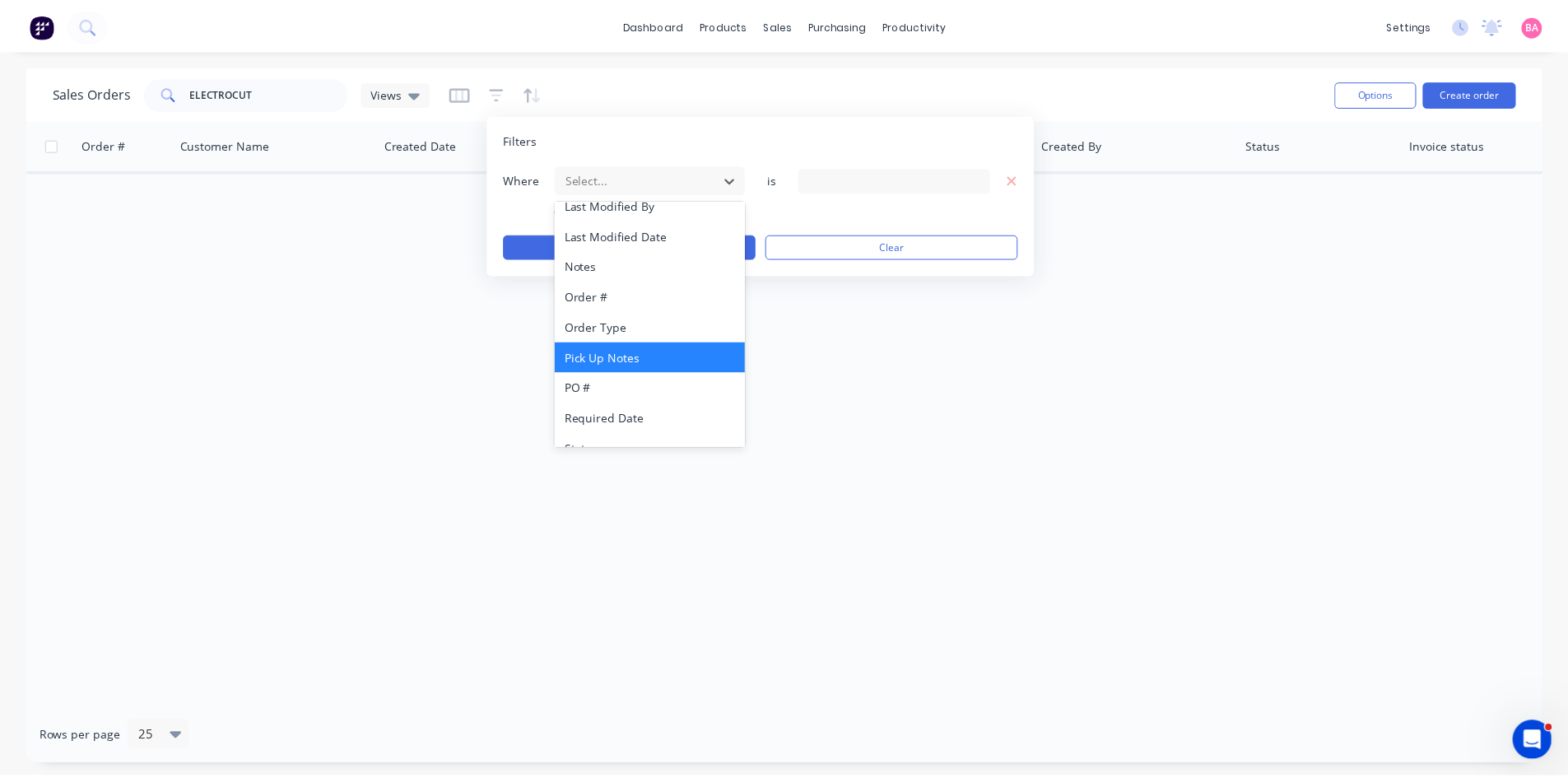
scroll to position [430, 0]
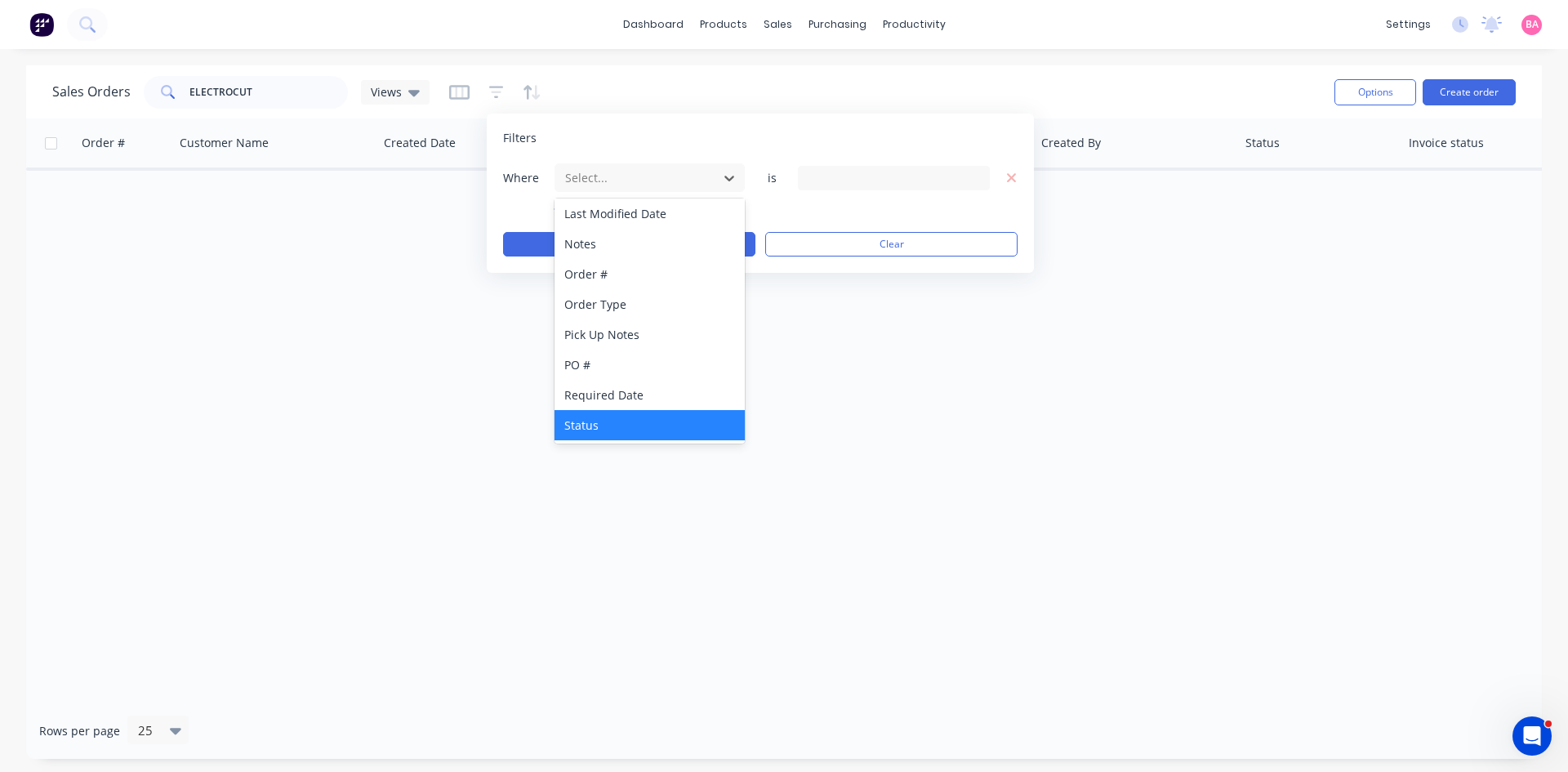
click at [591, 427] on div "Status" at bounding box center [649, 425] width 190 height 30
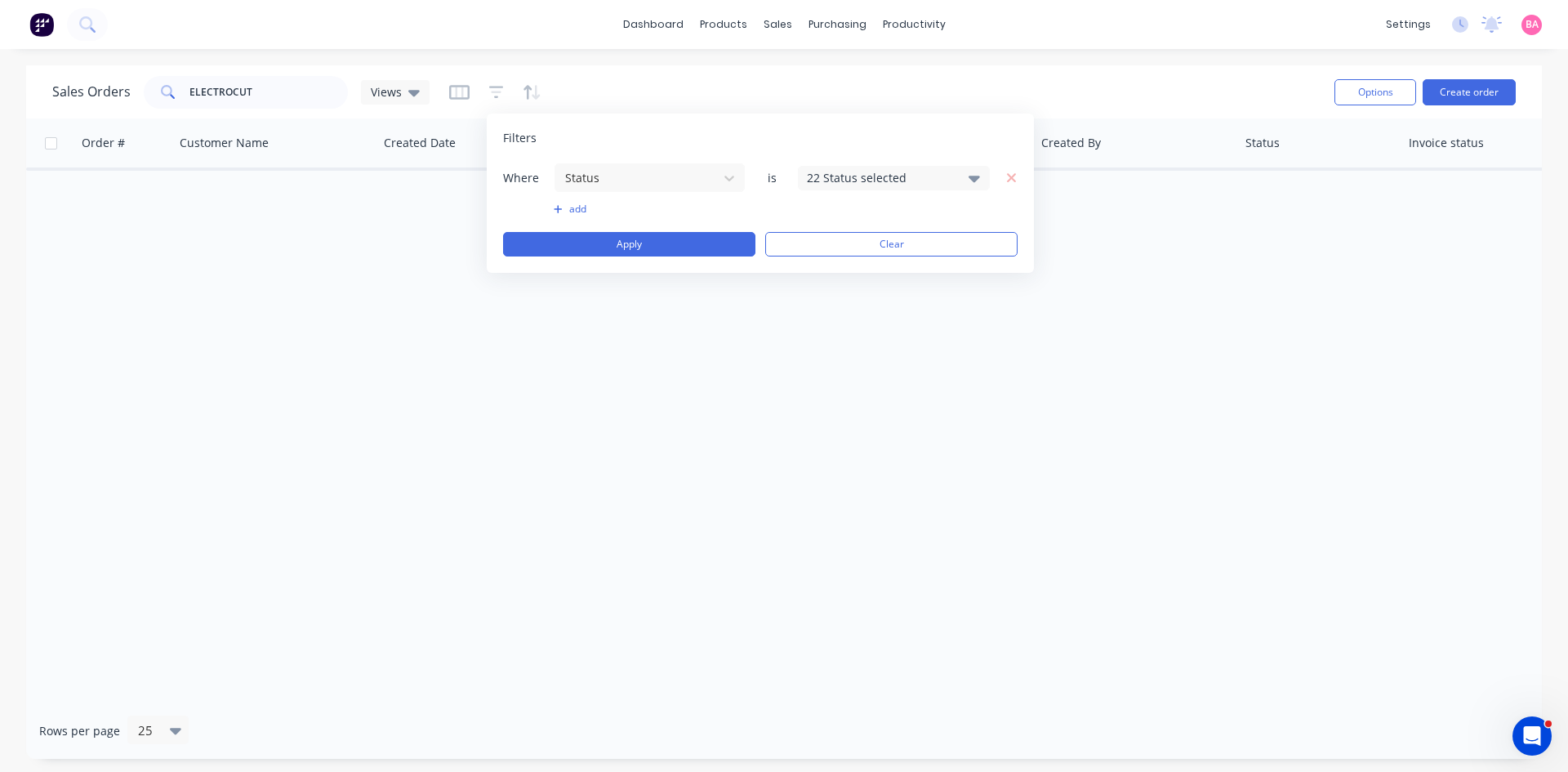
click at [965, 176] on div "22 Status selected" at bounding box center [894, 177] width 192 height 24
click at [818, 262] on div at bounding box center [825, 268] width 32 height 32
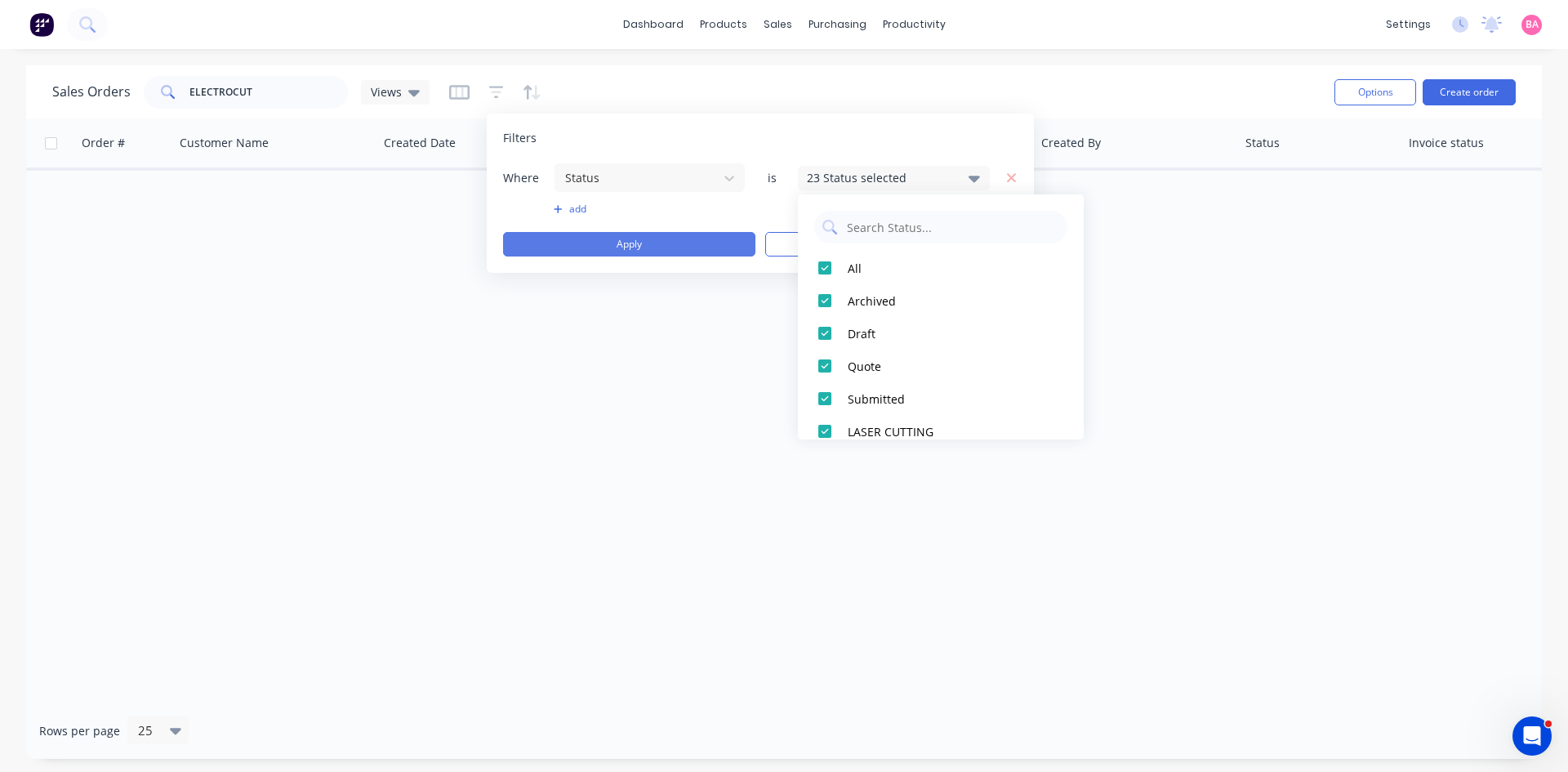
click at [634, 241] on button "Apply" at bounding box center [630, 244] width 253 height 24
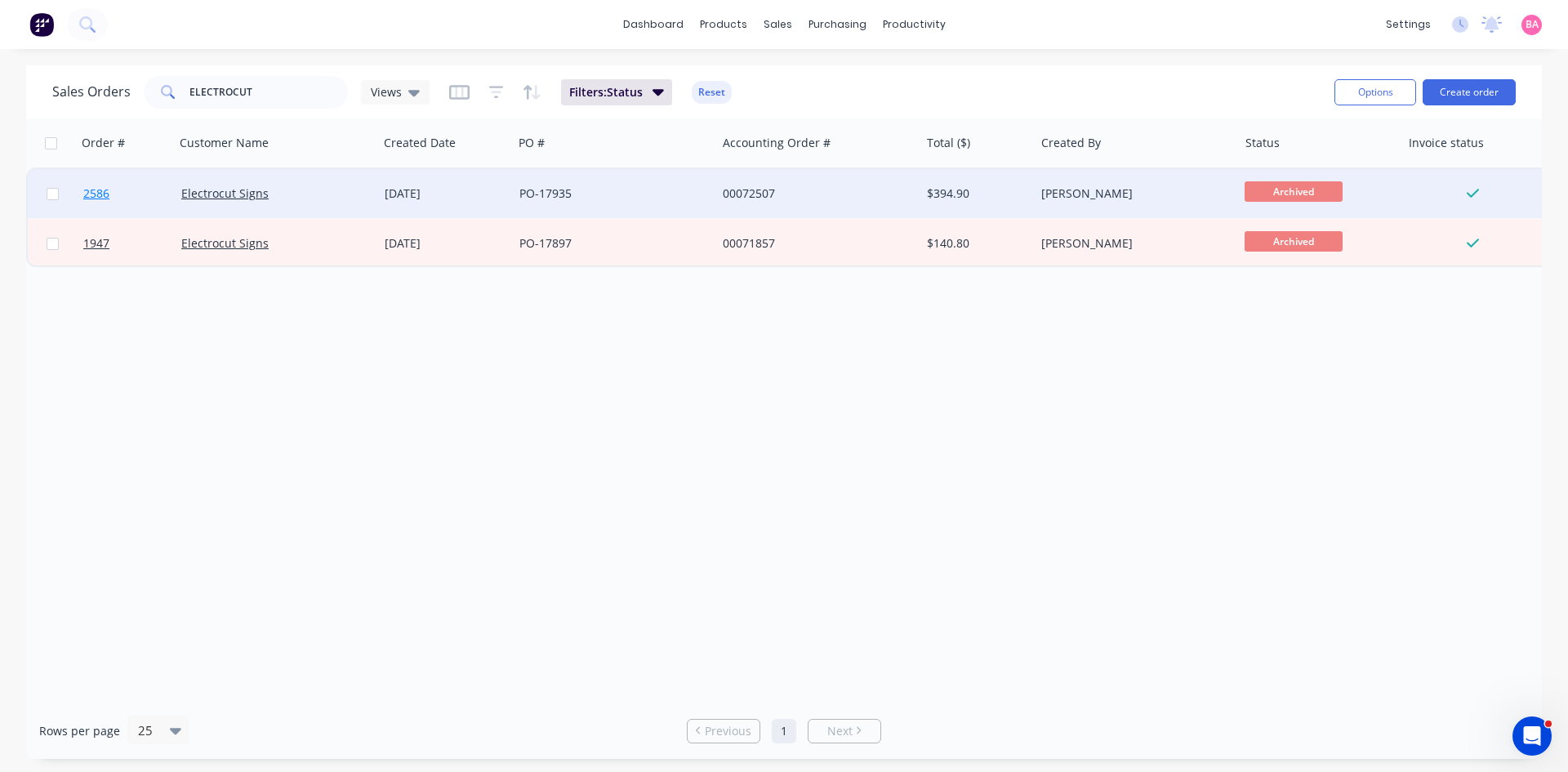
click at [87, 190] on span "2586" at bounding box center [96, 193] width 26 height 16
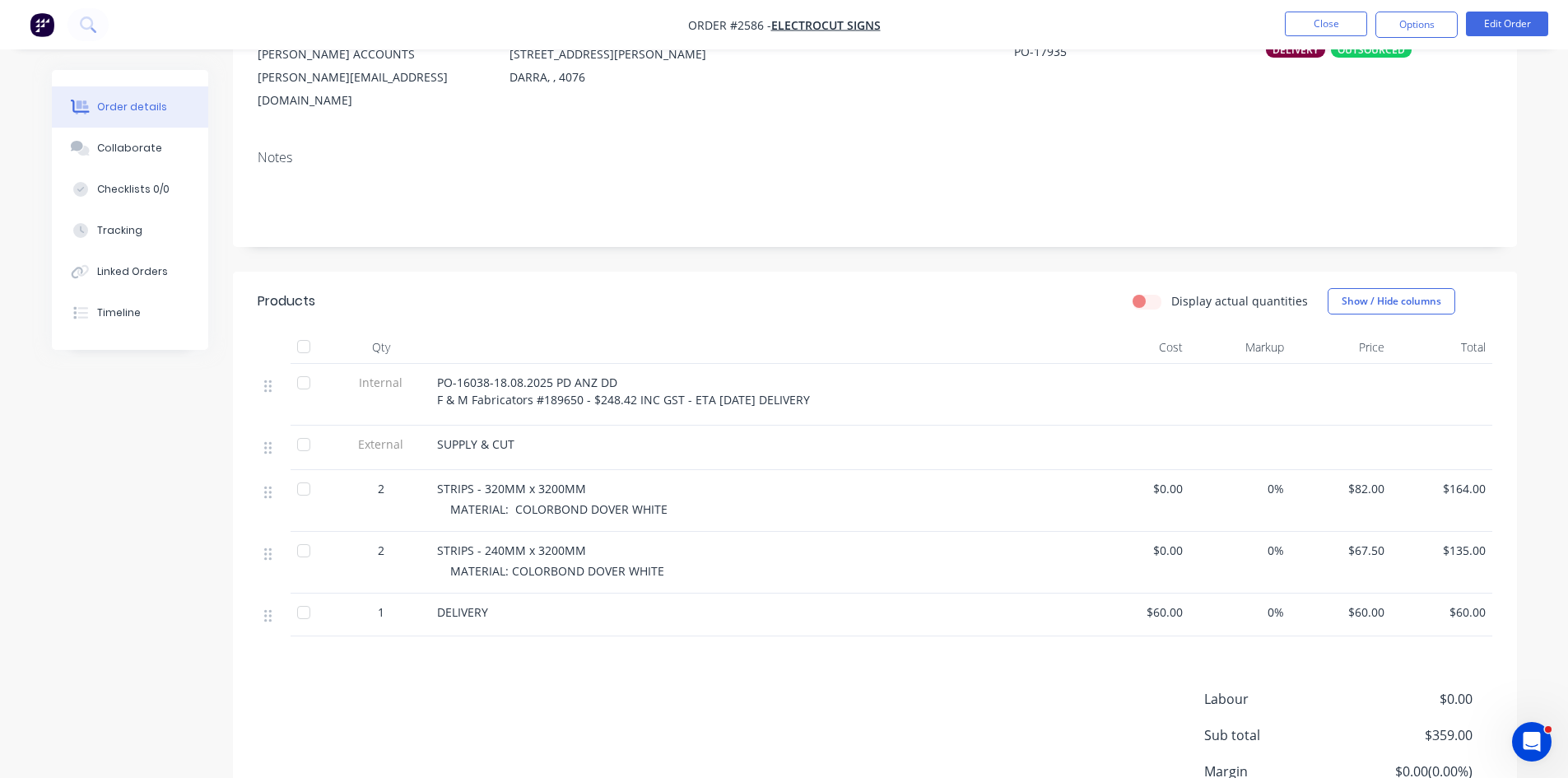
scroll to position [183, 0]
click at [1500, 15] on button "Edit Order" at bounding box center [1507, 23] width 82 height 24
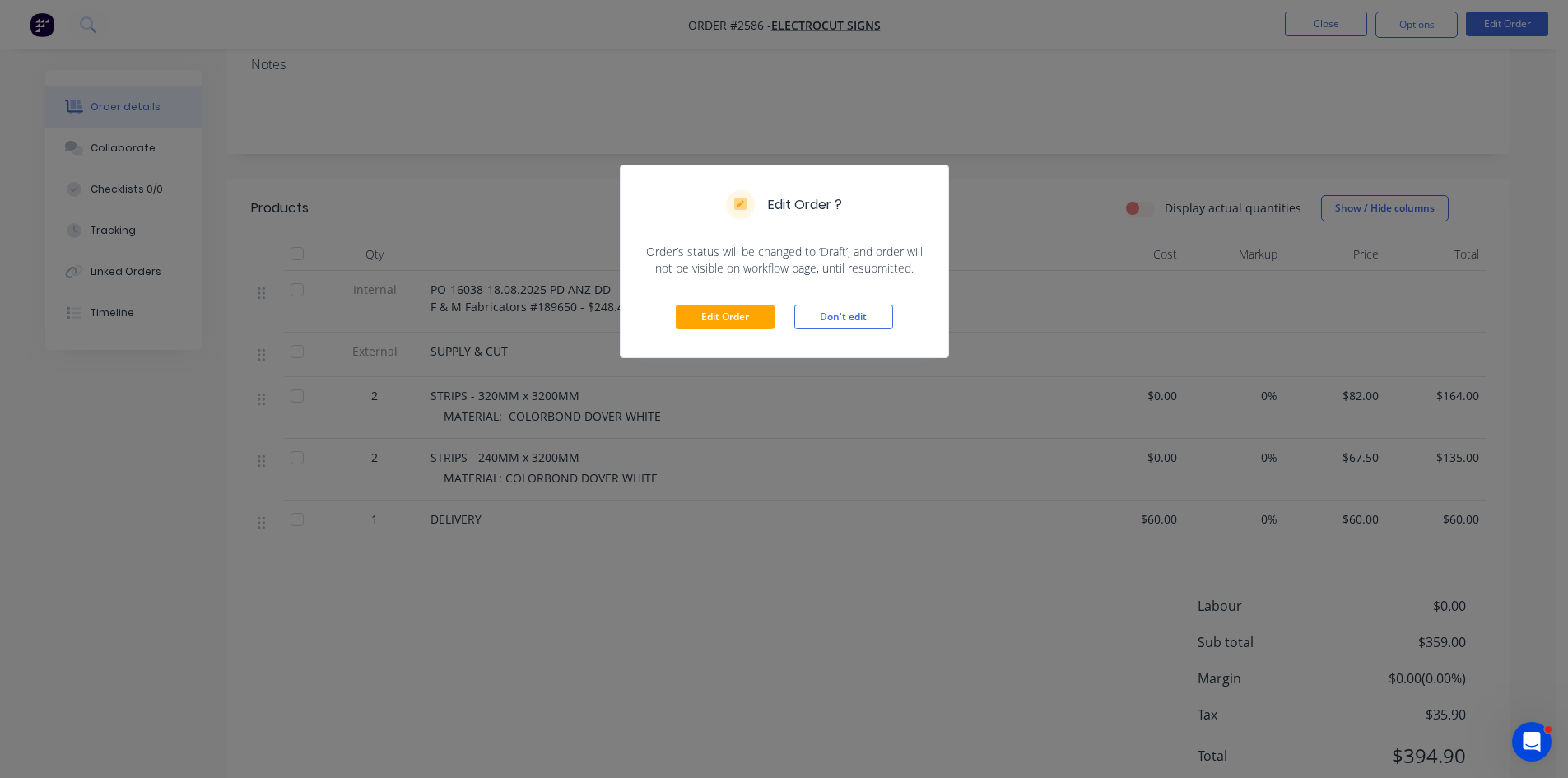
scroll to position [293, 0]
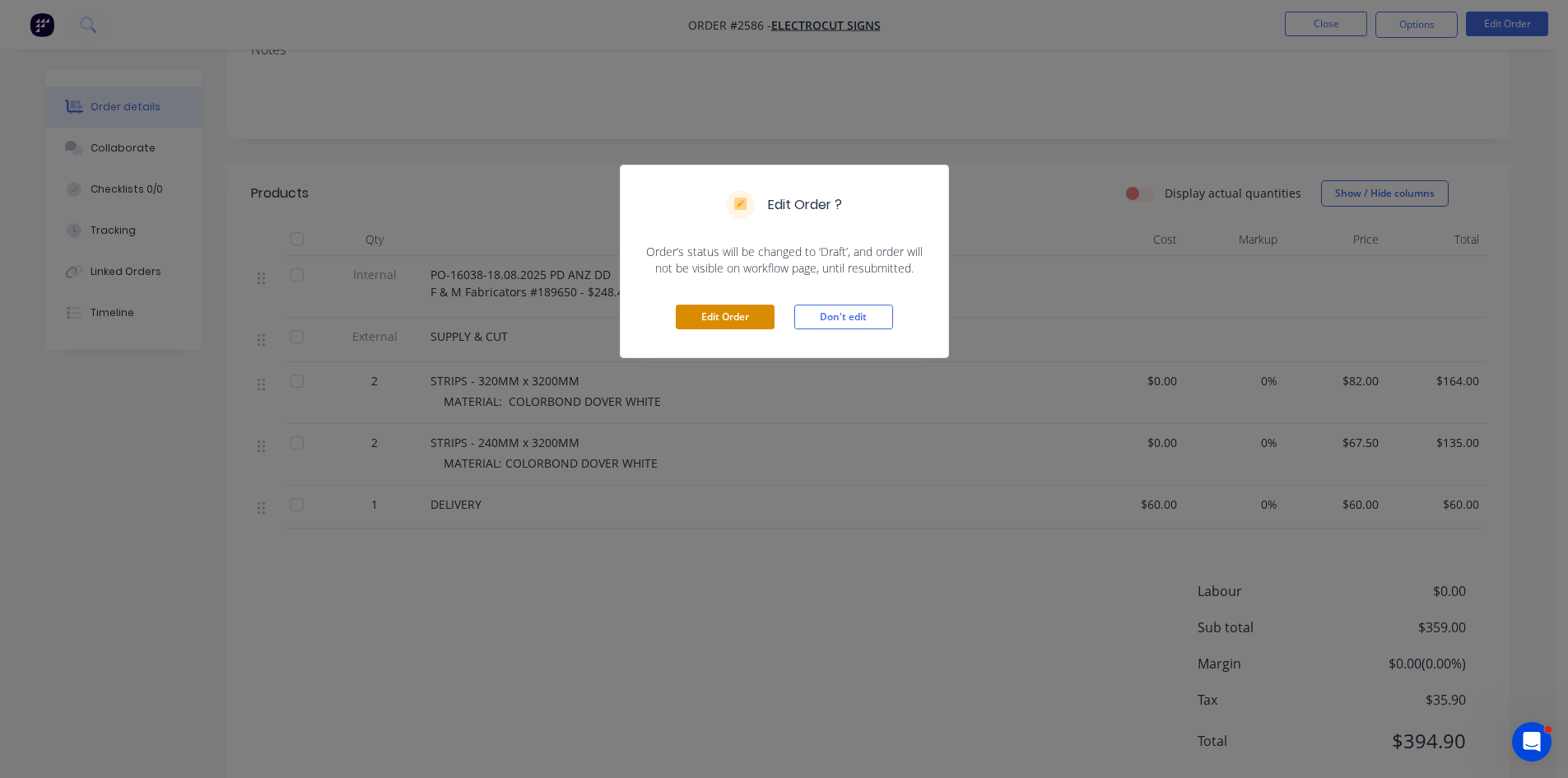
click at [723, 305] on button "Edit Order" at bounding box center [725, 316] width 98 height 24
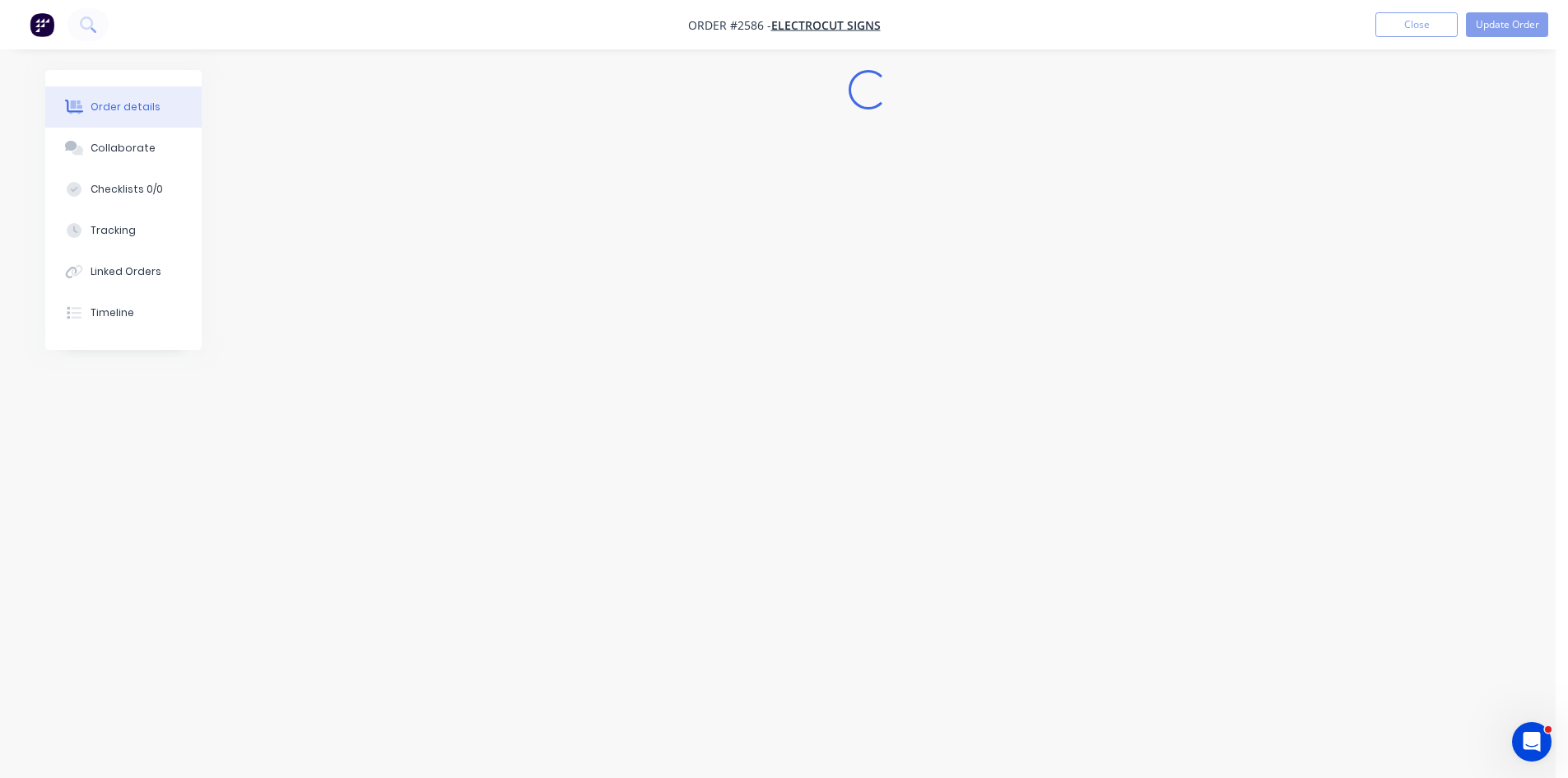
scroll to position [0, 0]
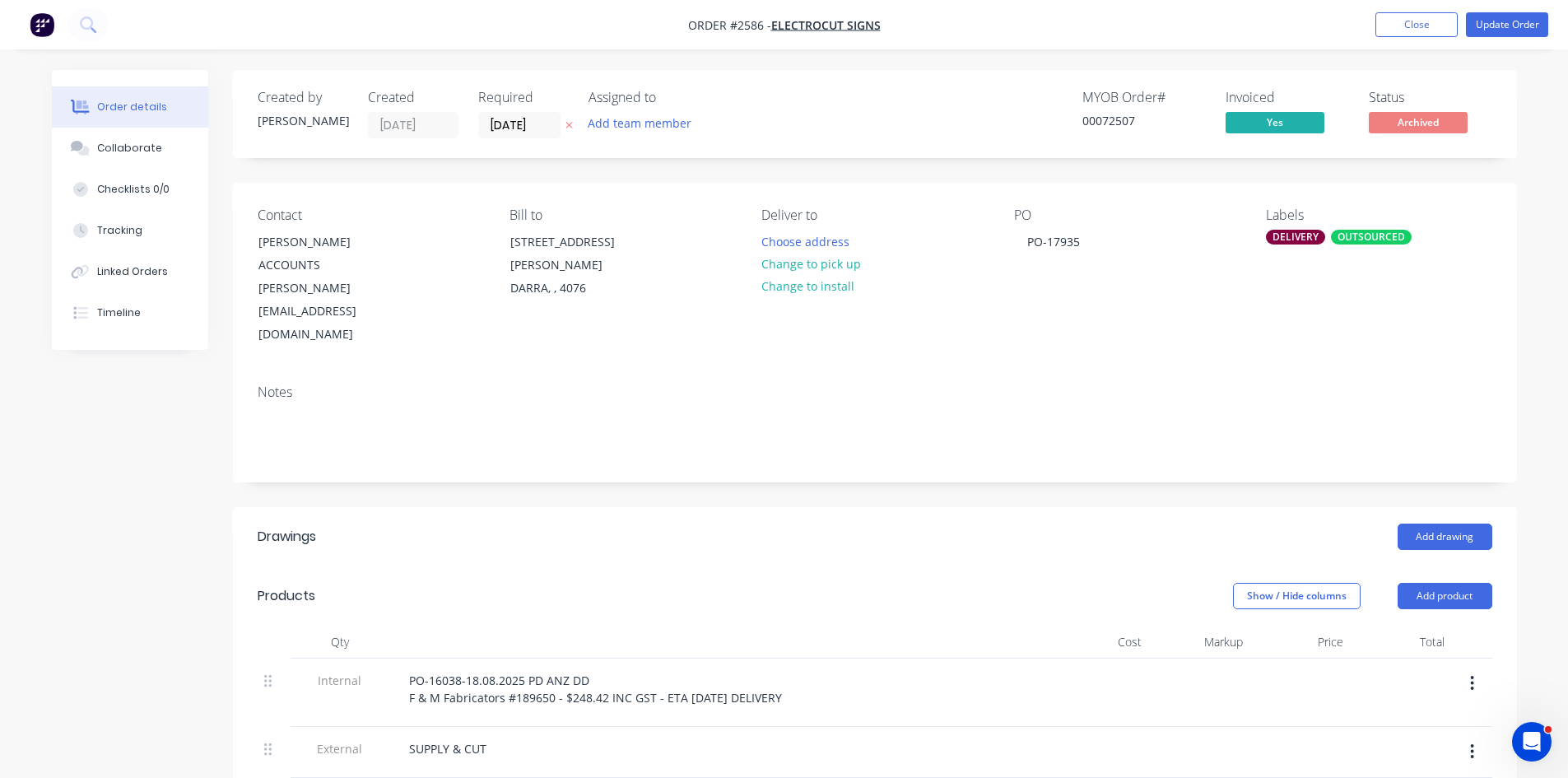
click at [1291, 234] on div "DELIVERY" at bounding box center [1295, 236] width 60 height 14
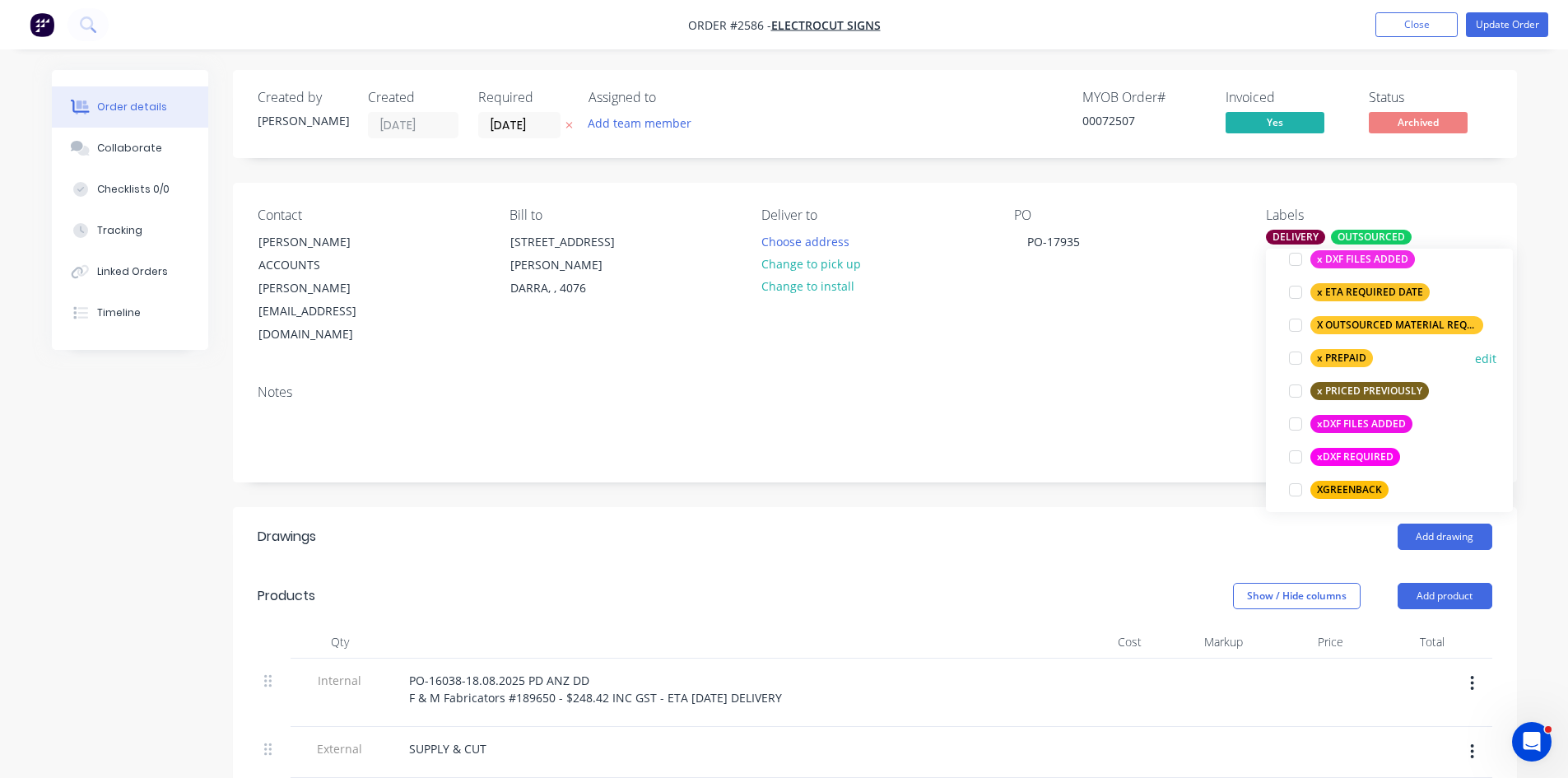
click at [1286, 354] on div at bounding box center [1295, 357] width 32 height 32
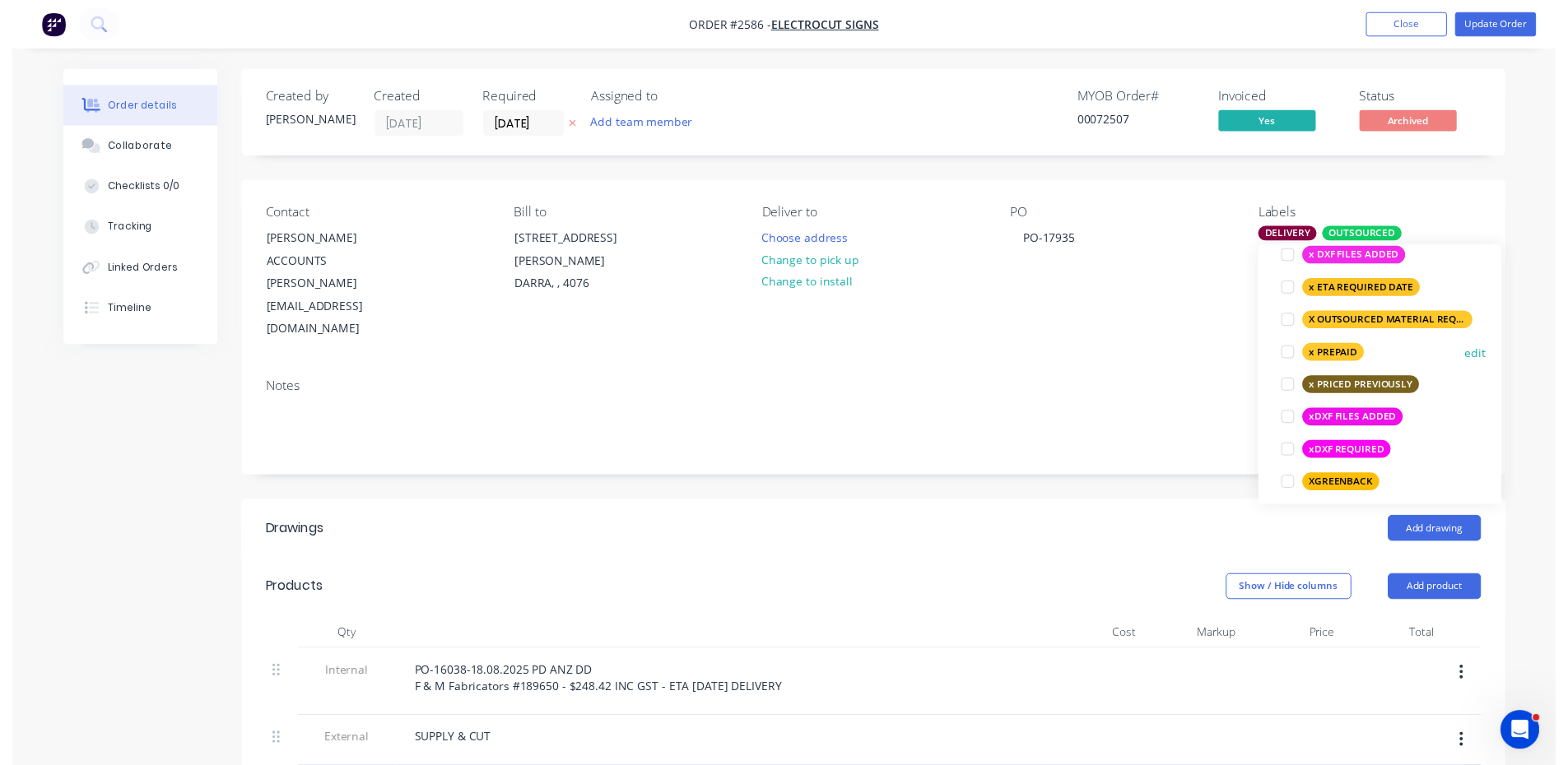
scroll to position [88, 0]
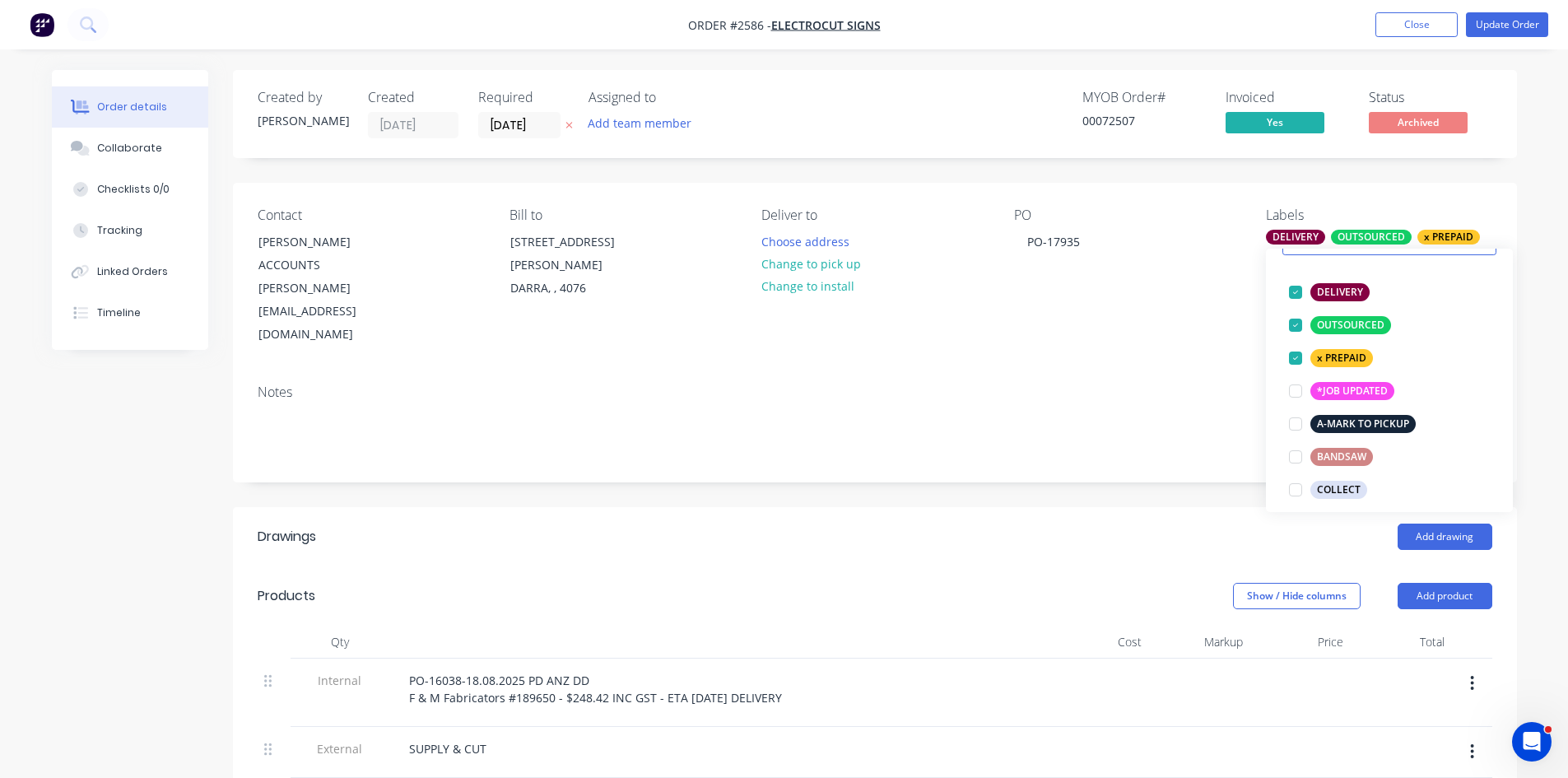
click at [1243, 277] on div "Contact [PERSON_NAME] ACCOUNTS [PERSON_NAME][EMAIL_ADDRESS][DOMAIN_NAME] Bill t…" at bounding box center [875, 276] width 1284 height 189
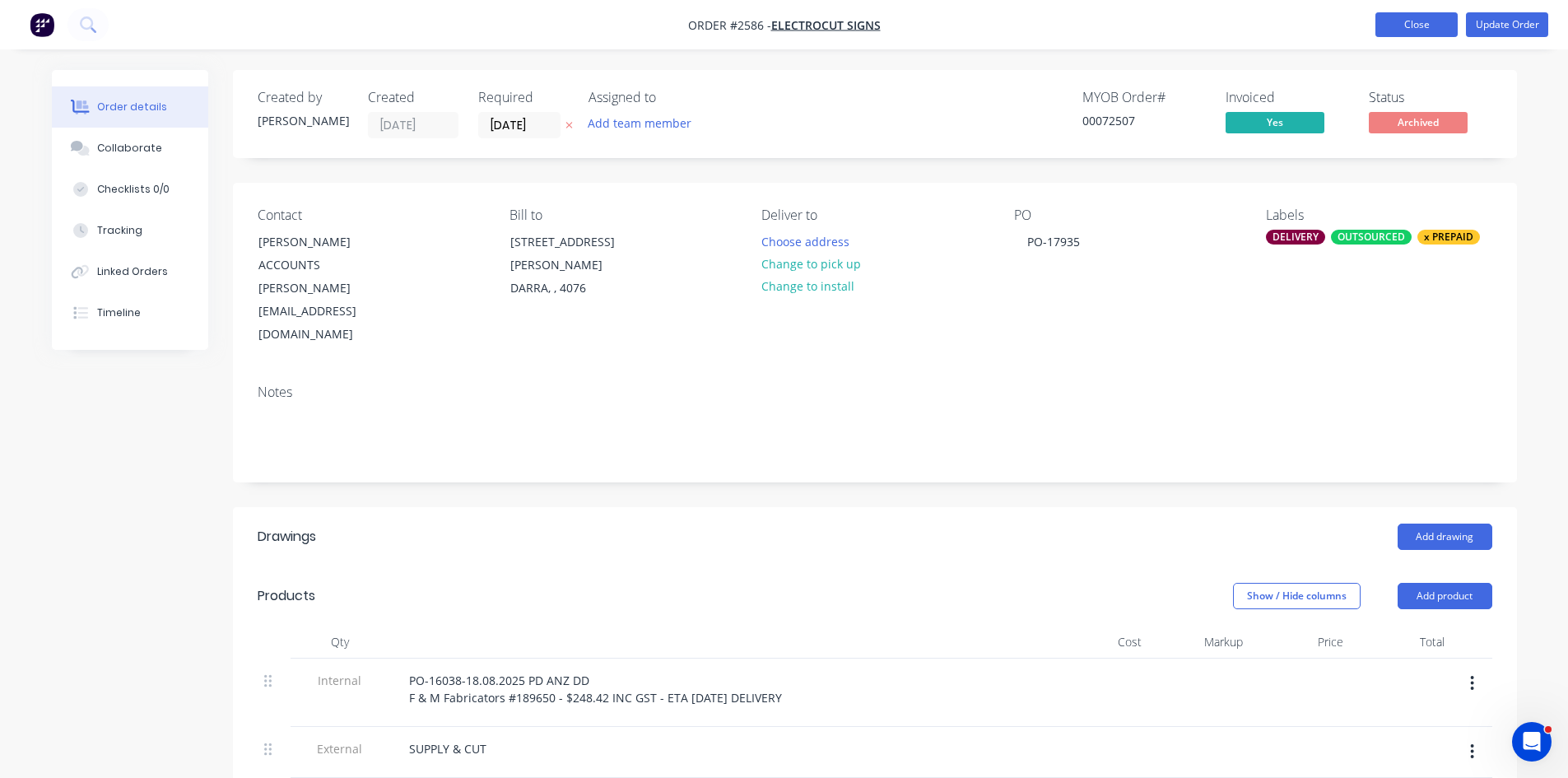
click at [1424, 21] on button "Close" at bounding box center [1416, 24] width 82 height 24
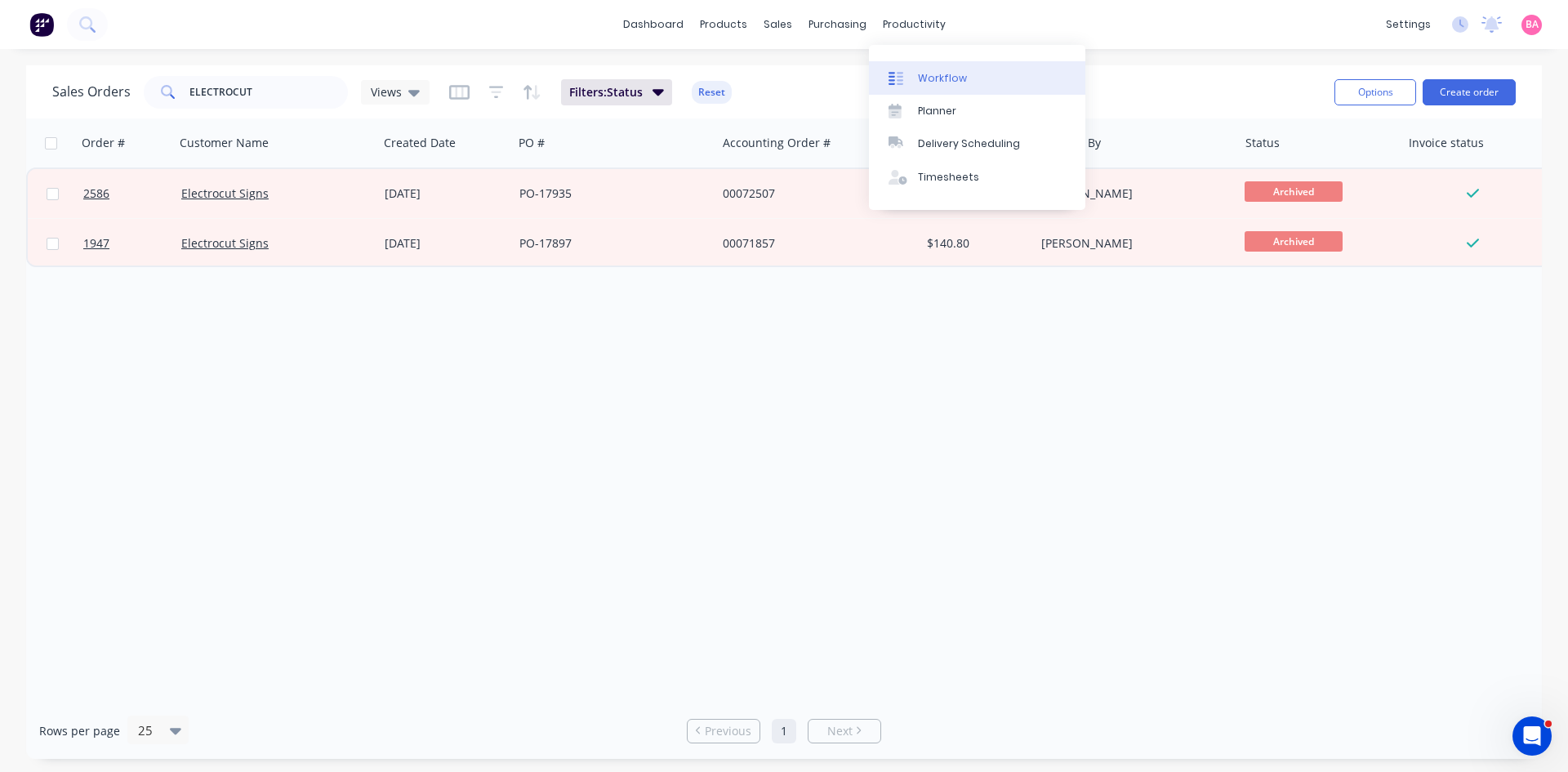
click at [947, 74] on div "Workflow" at bounding box center [942, 78] width 49 height 14
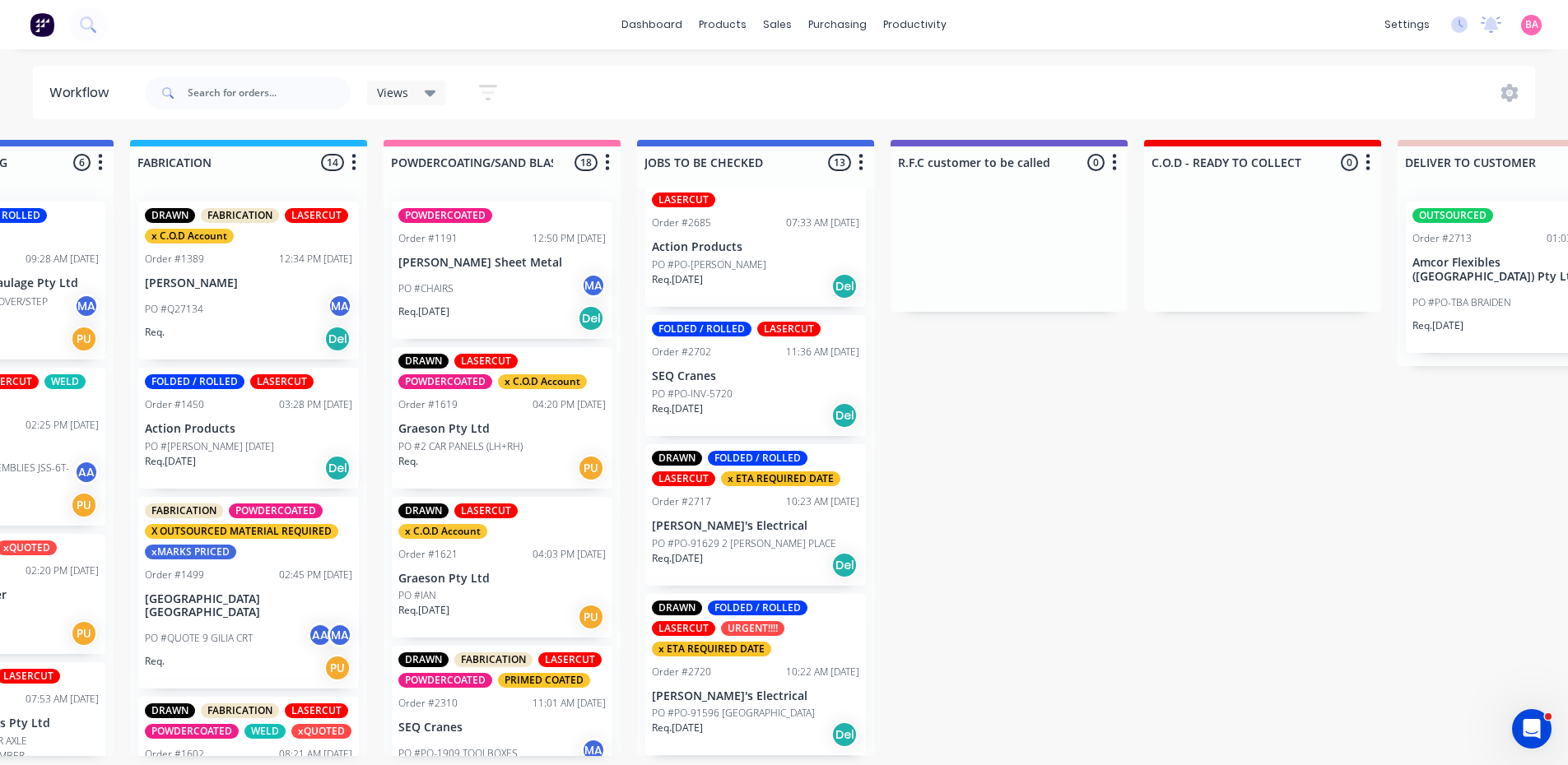
scroll to position [4, 1173]
